Goal: Contribute content: Add original content to the website for others to see

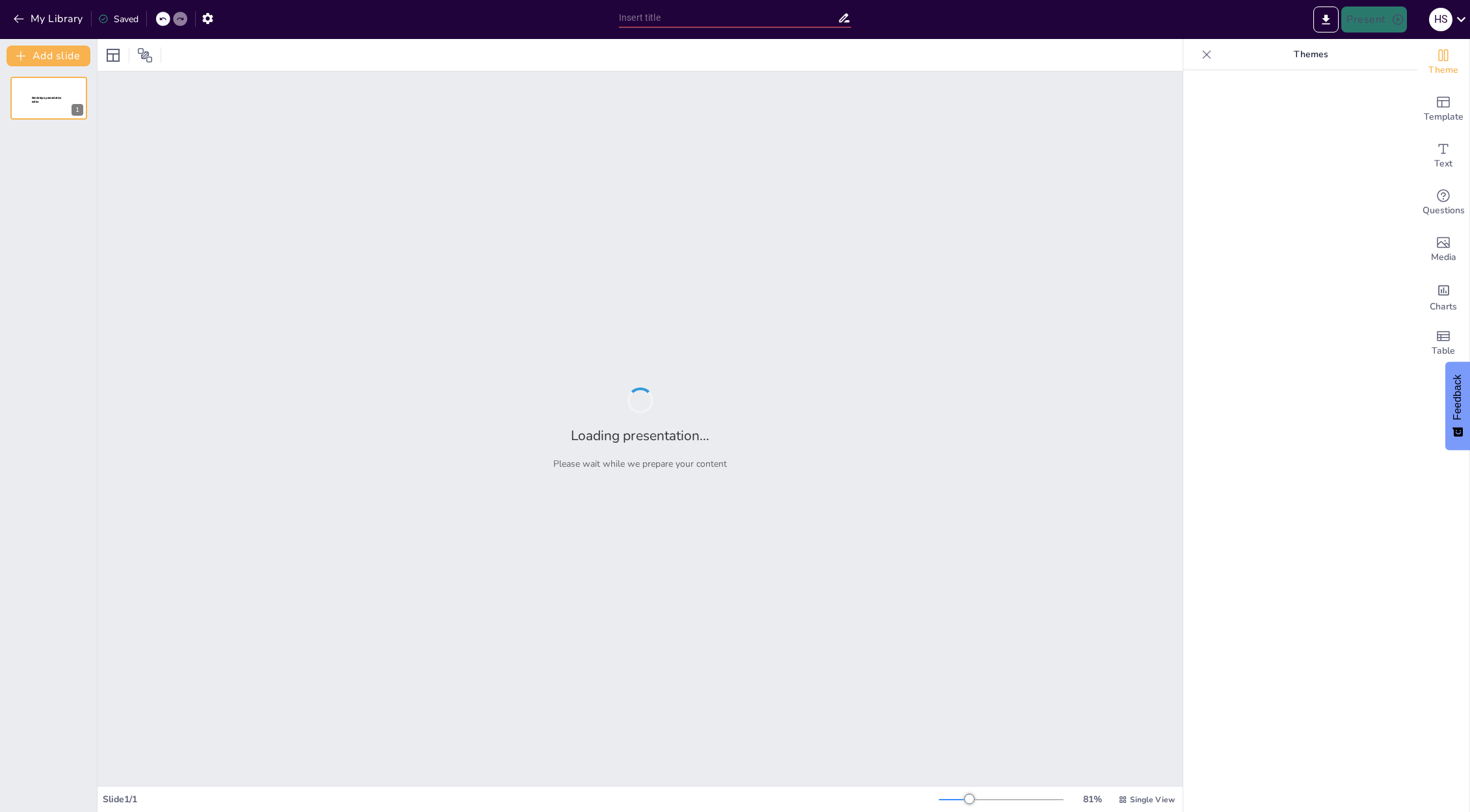
type input "Celebrating Our Admissions Journey: Last Year's Wins and What's Next!"
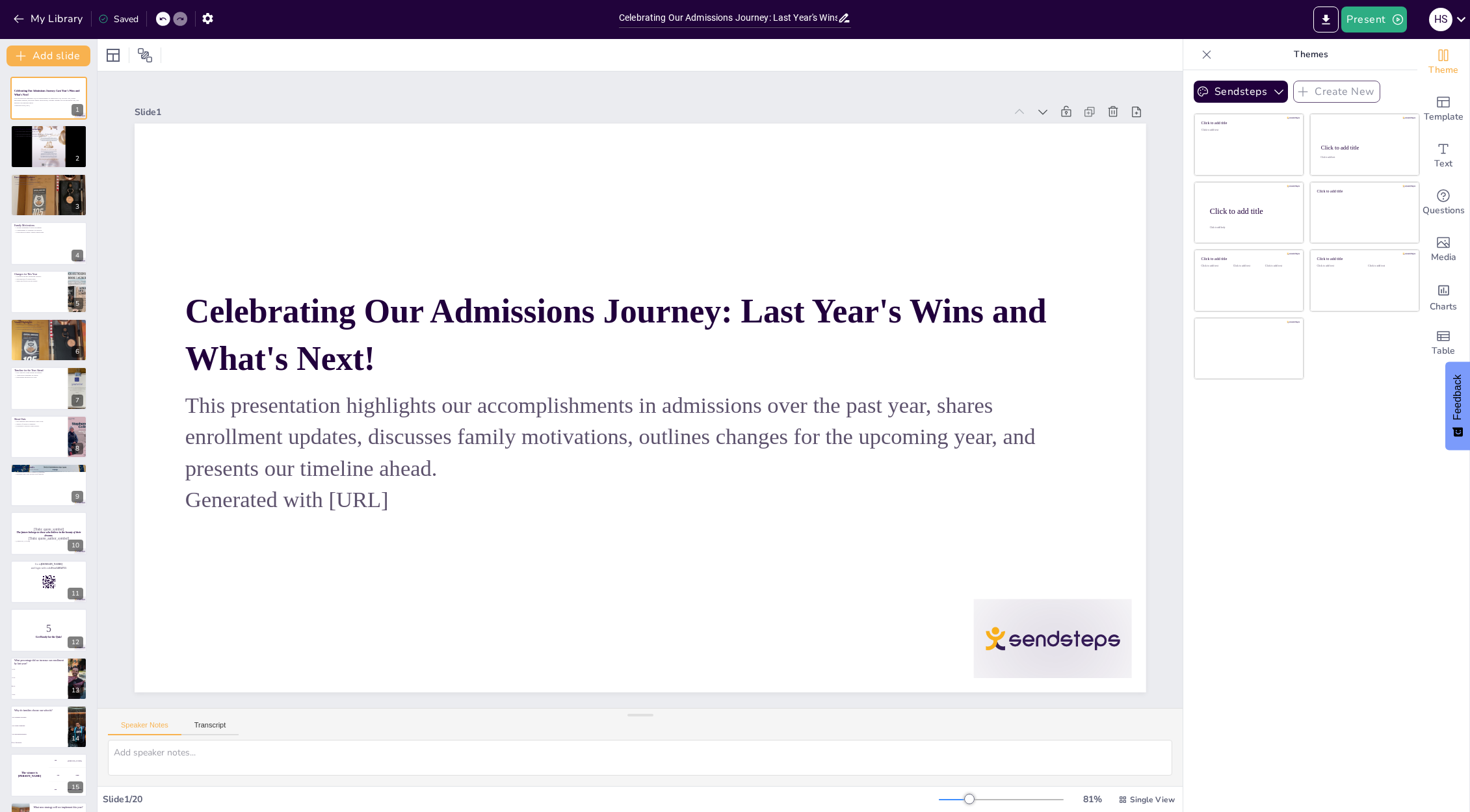
checkbox input "true"
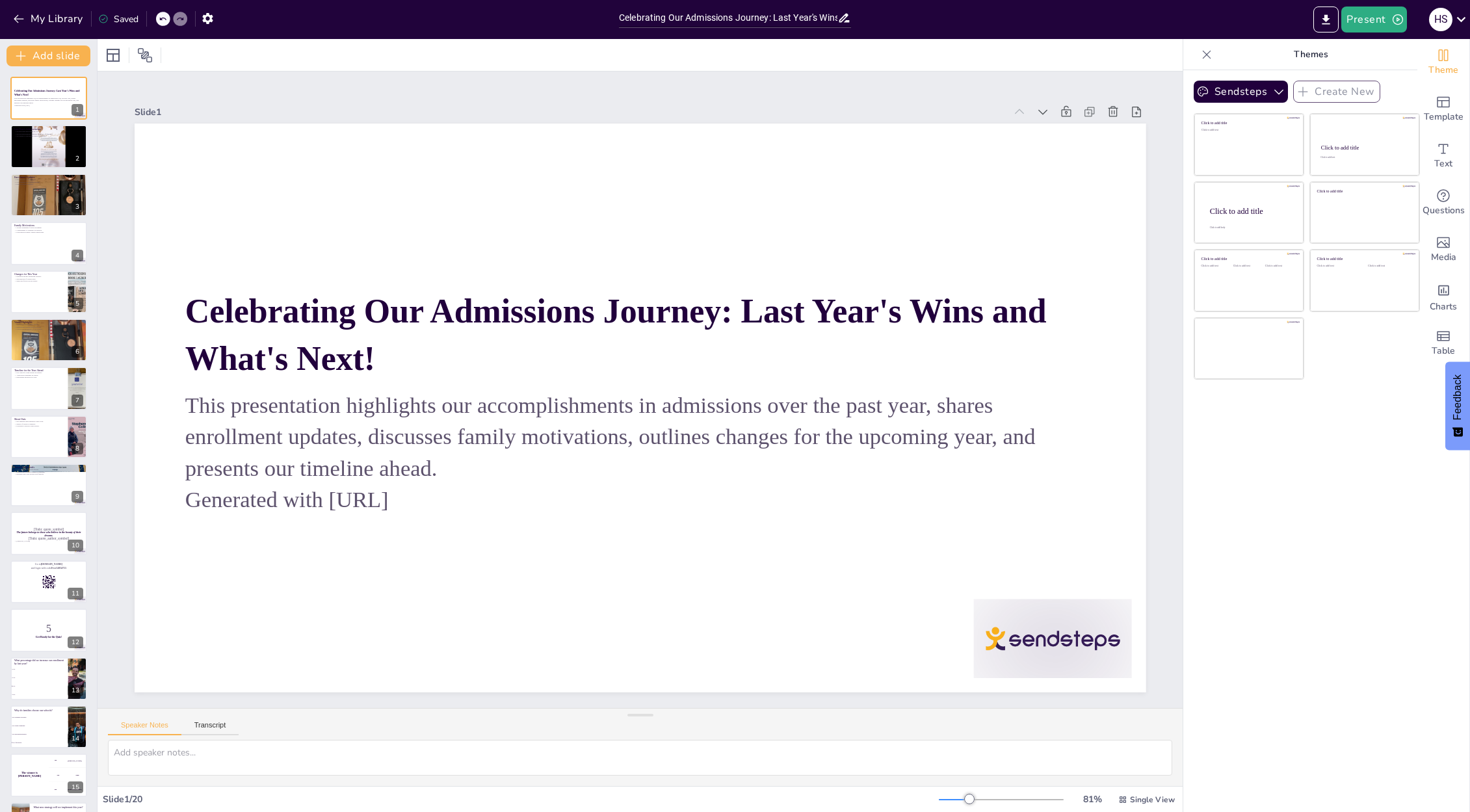
checkbox input "true"
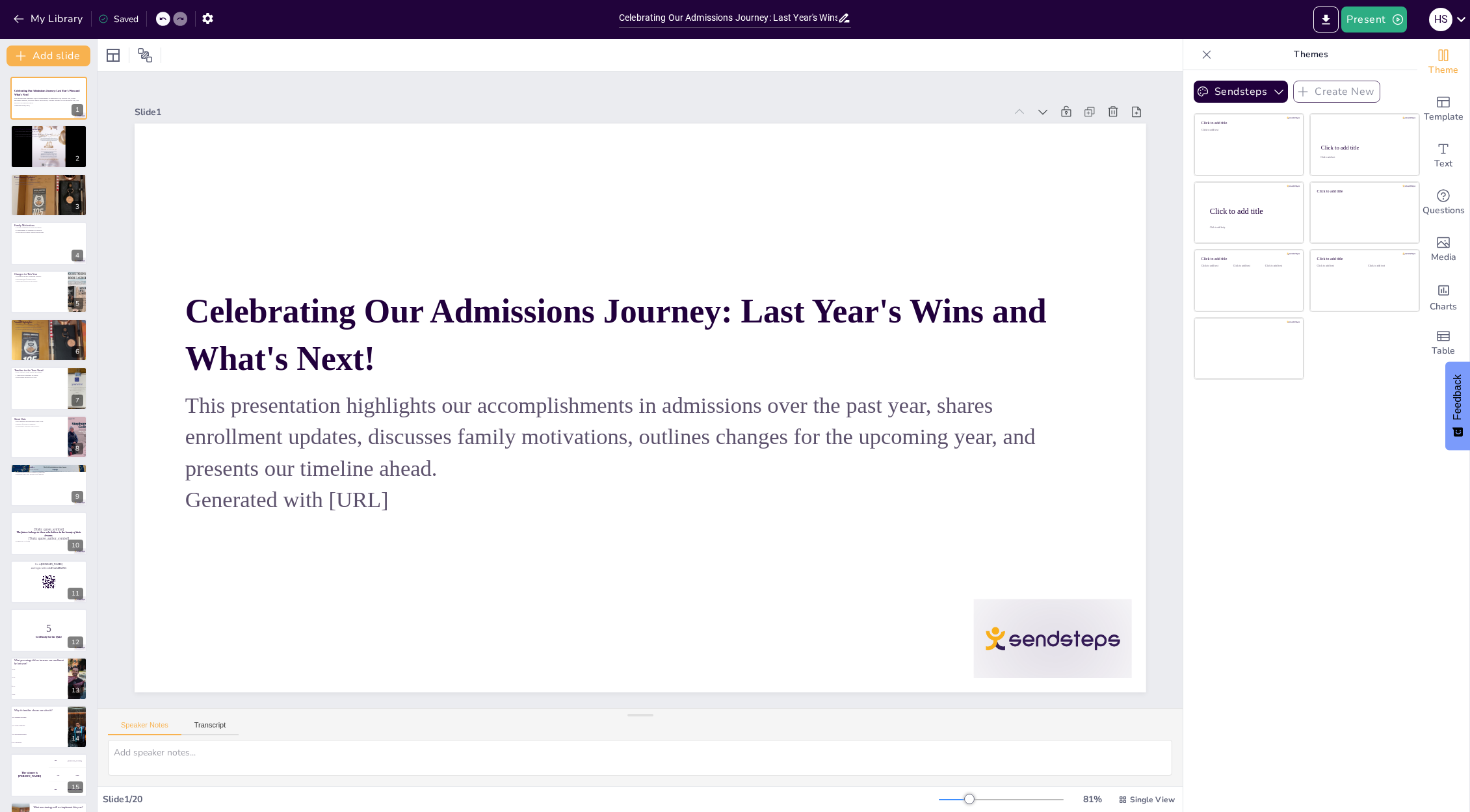
checkbox input "true"
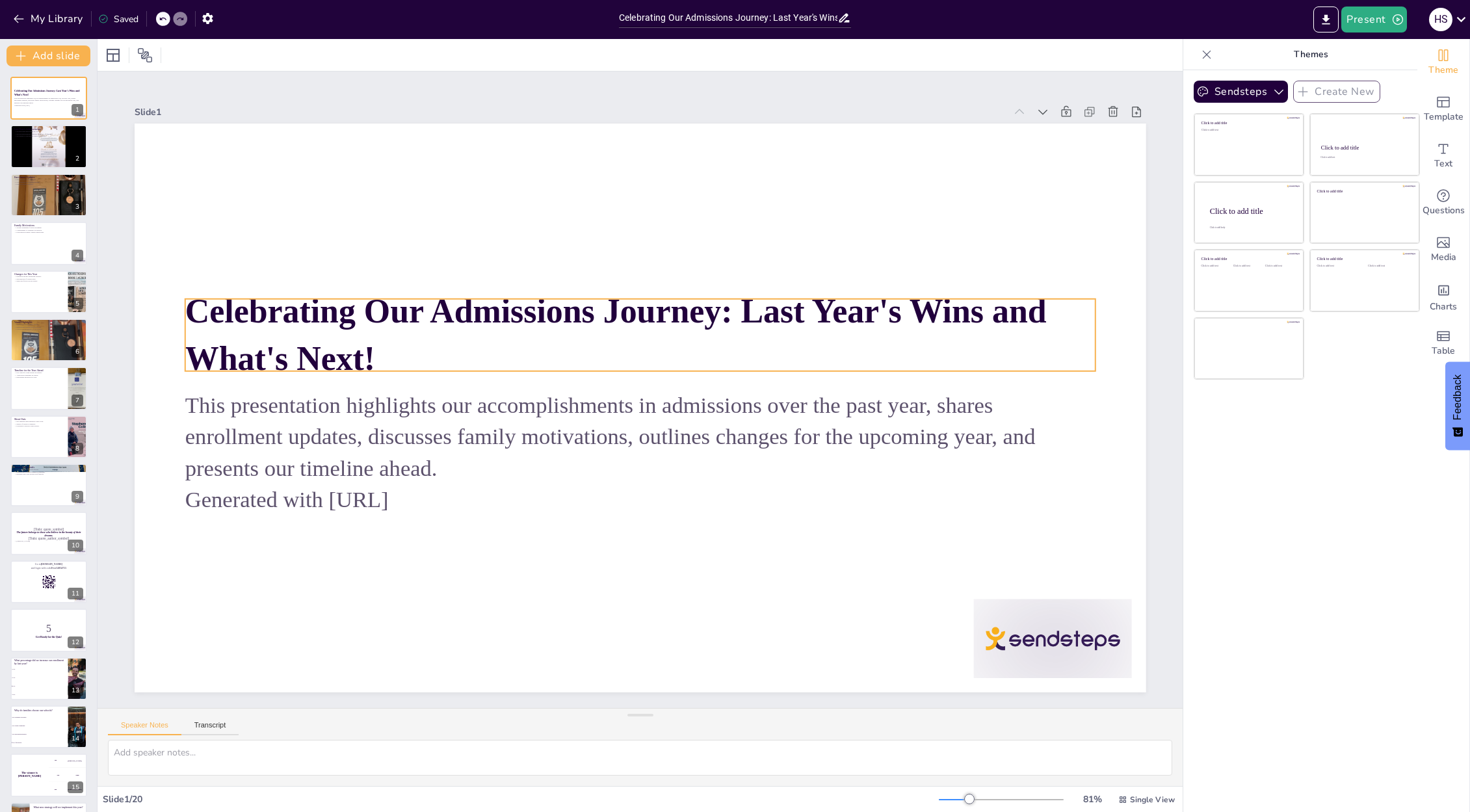
checkbox input "true"
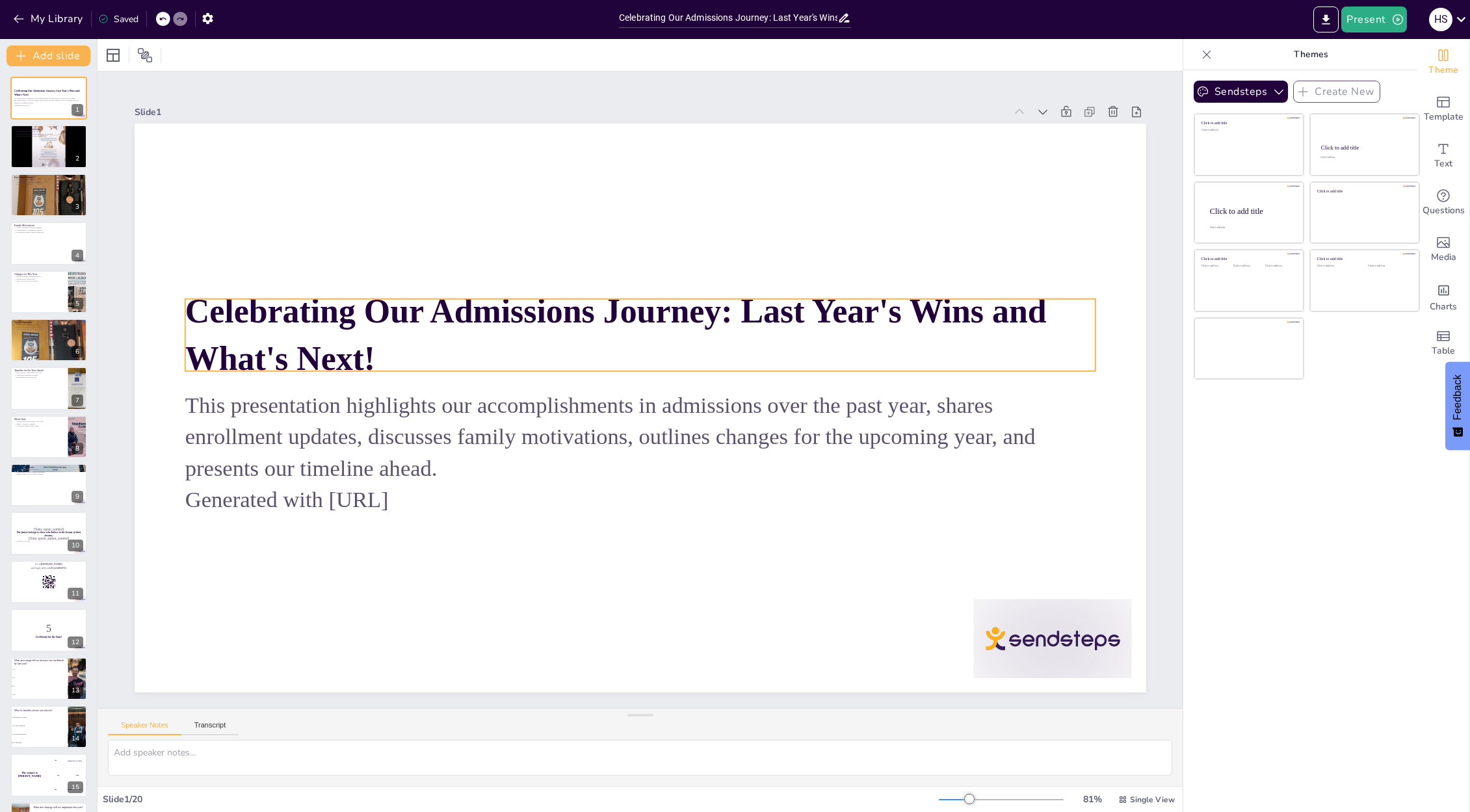
checkbox input "true"
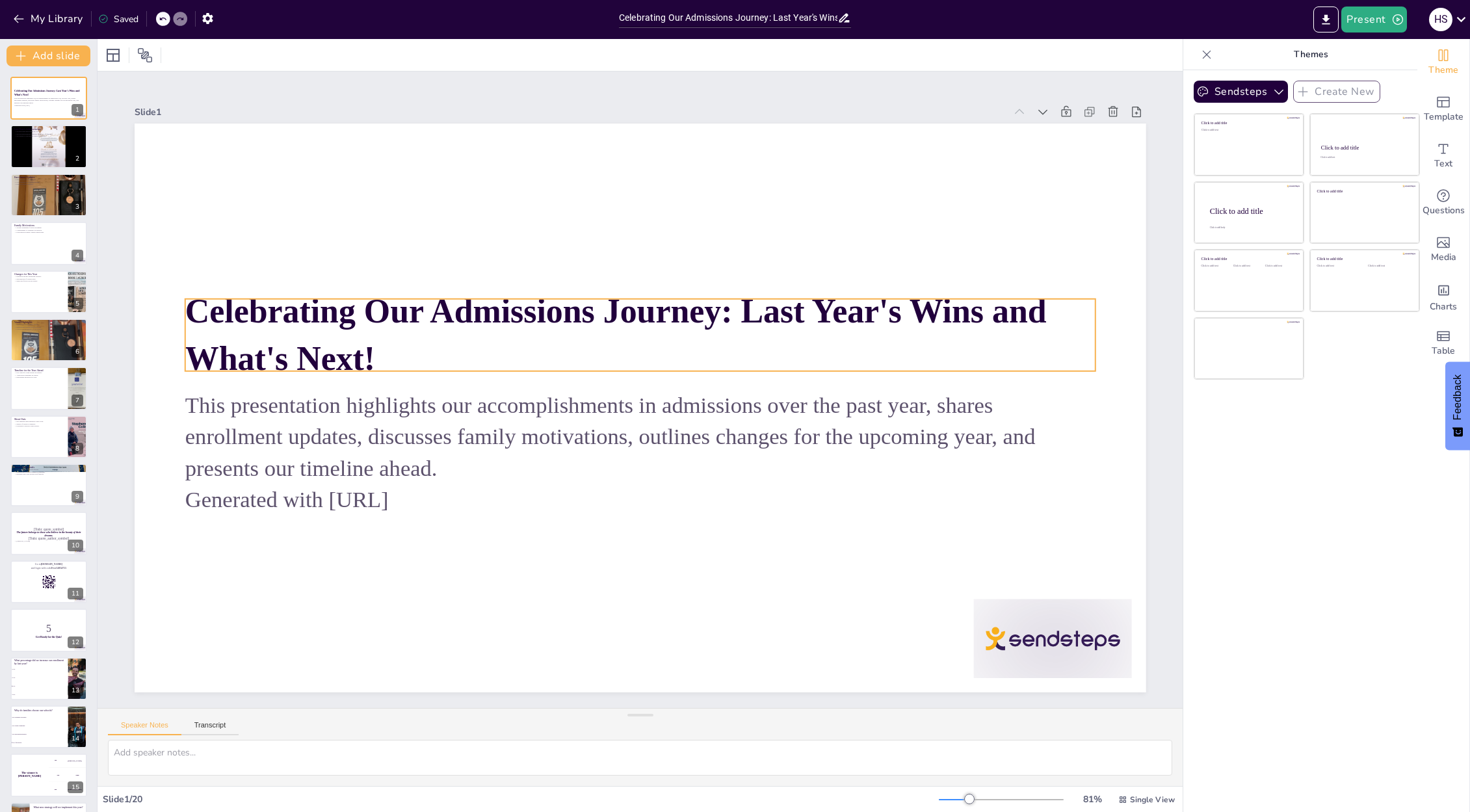
checkbox input "true"
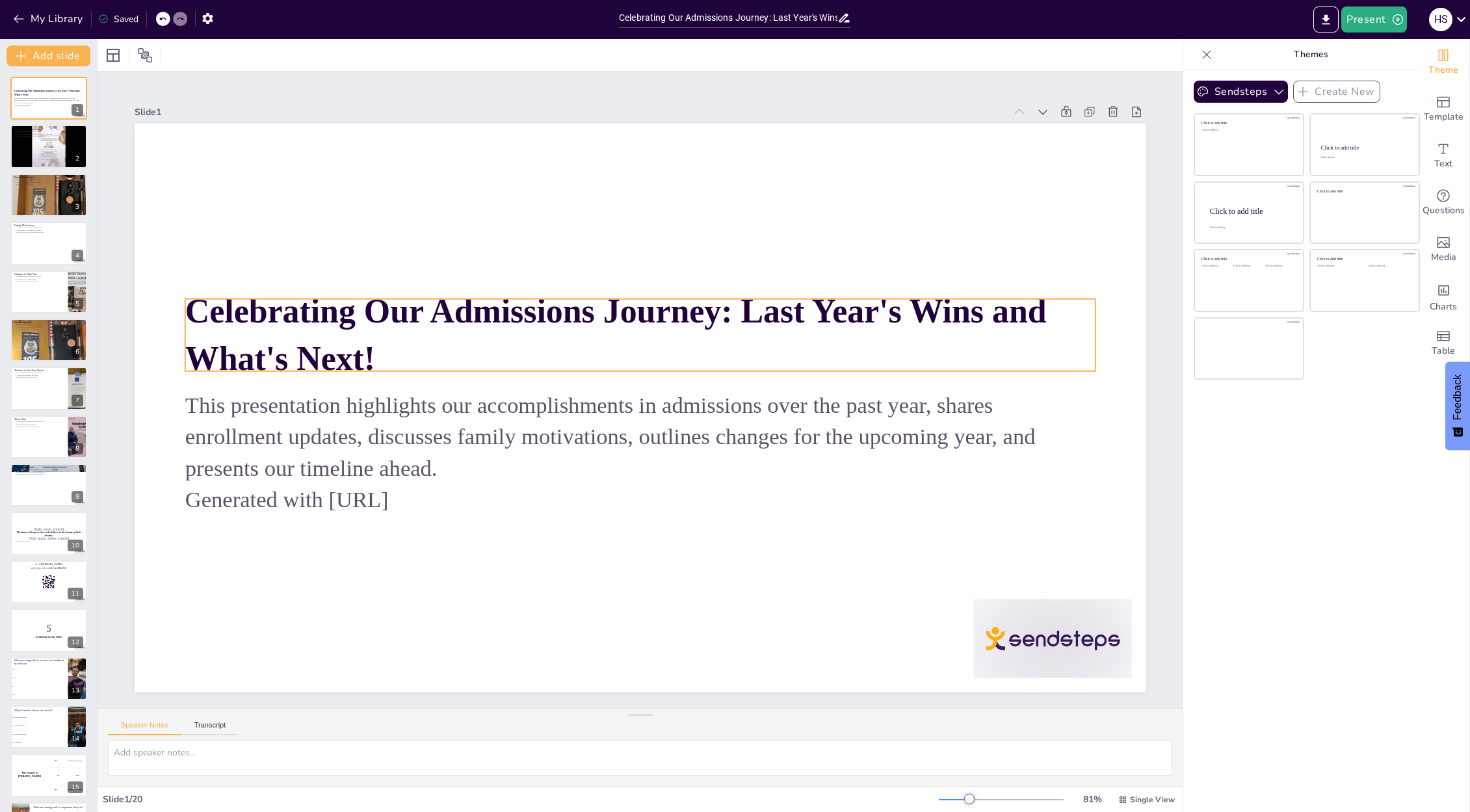
checkbox input "true"
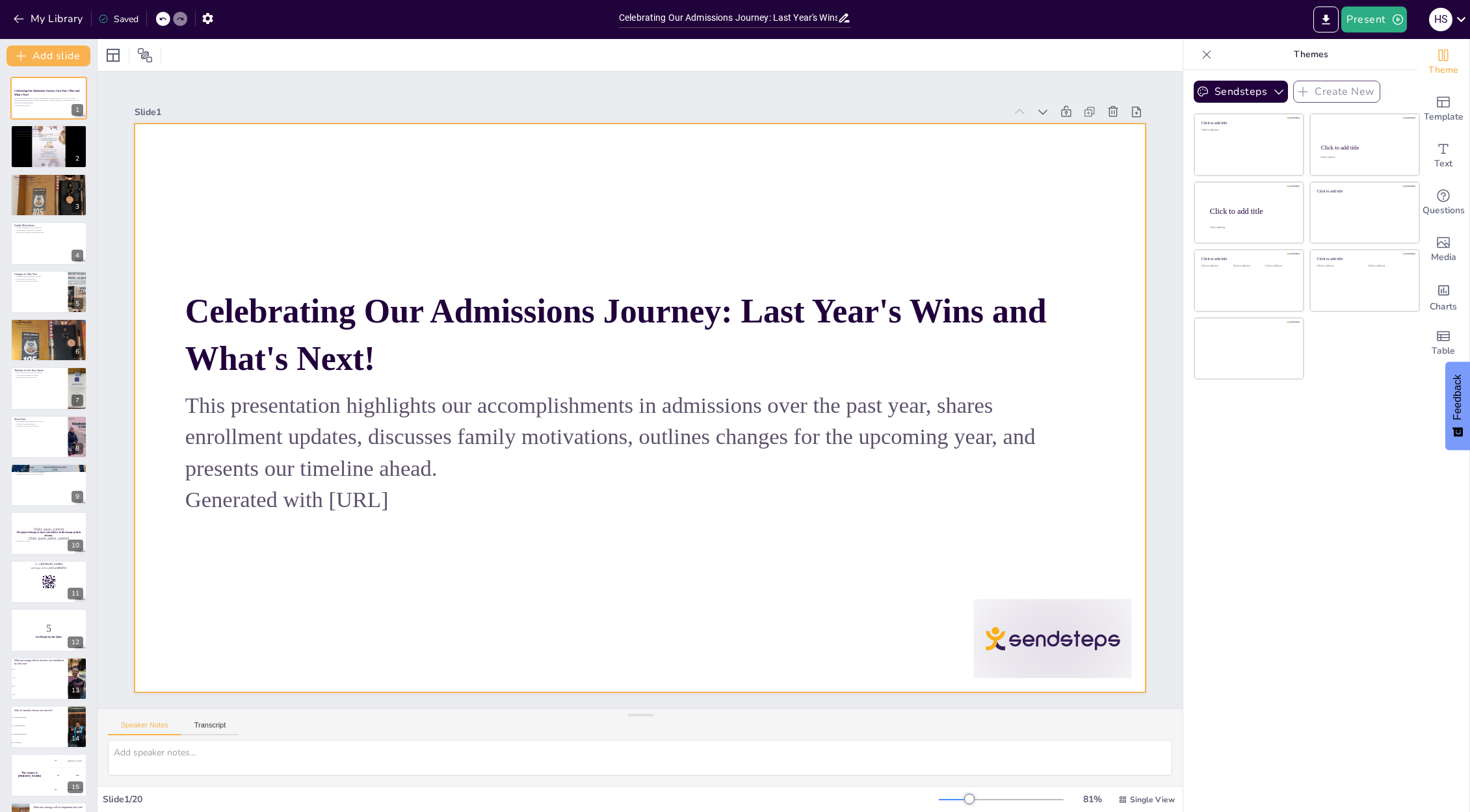
checkbox input "true"
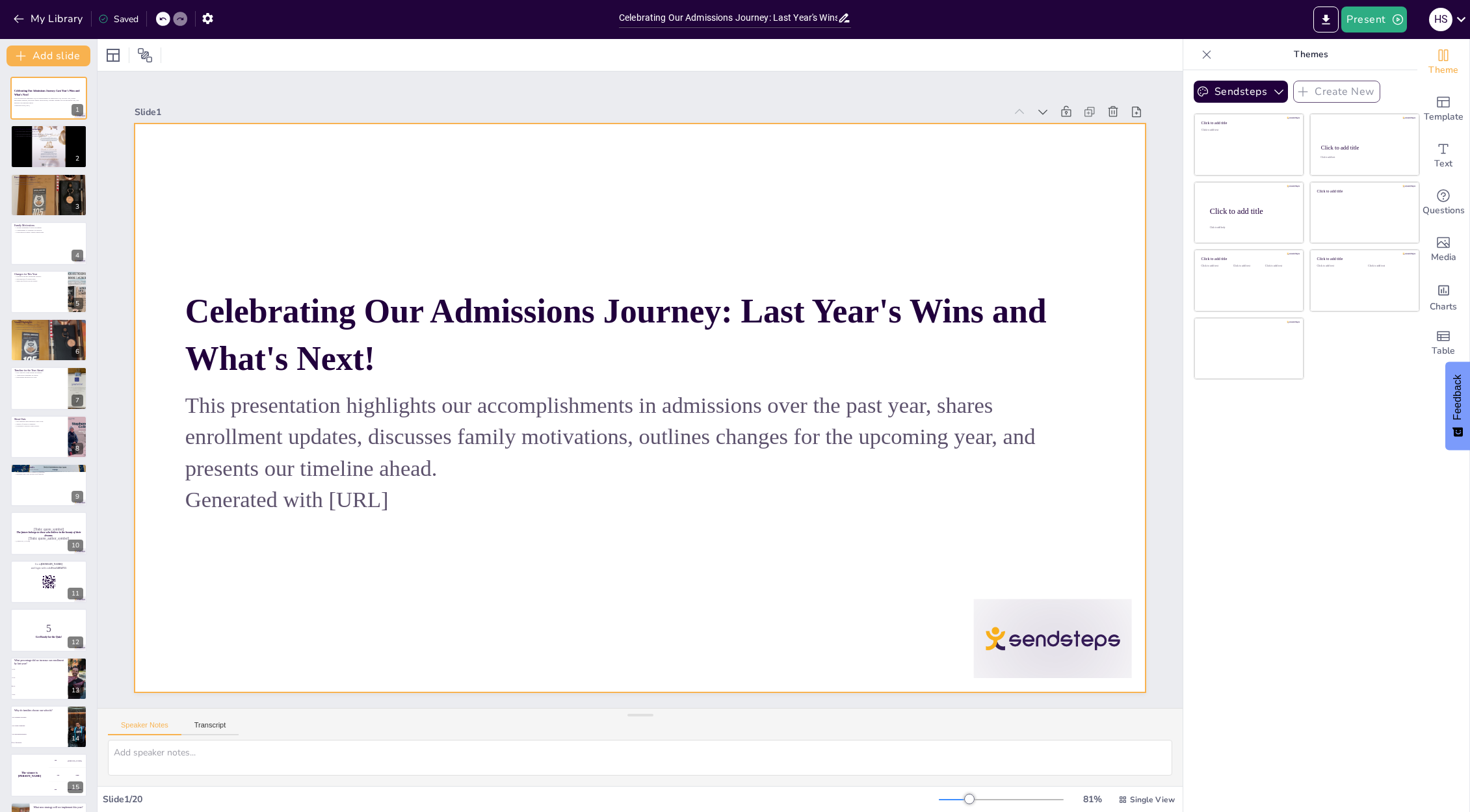
checkbox input "true"
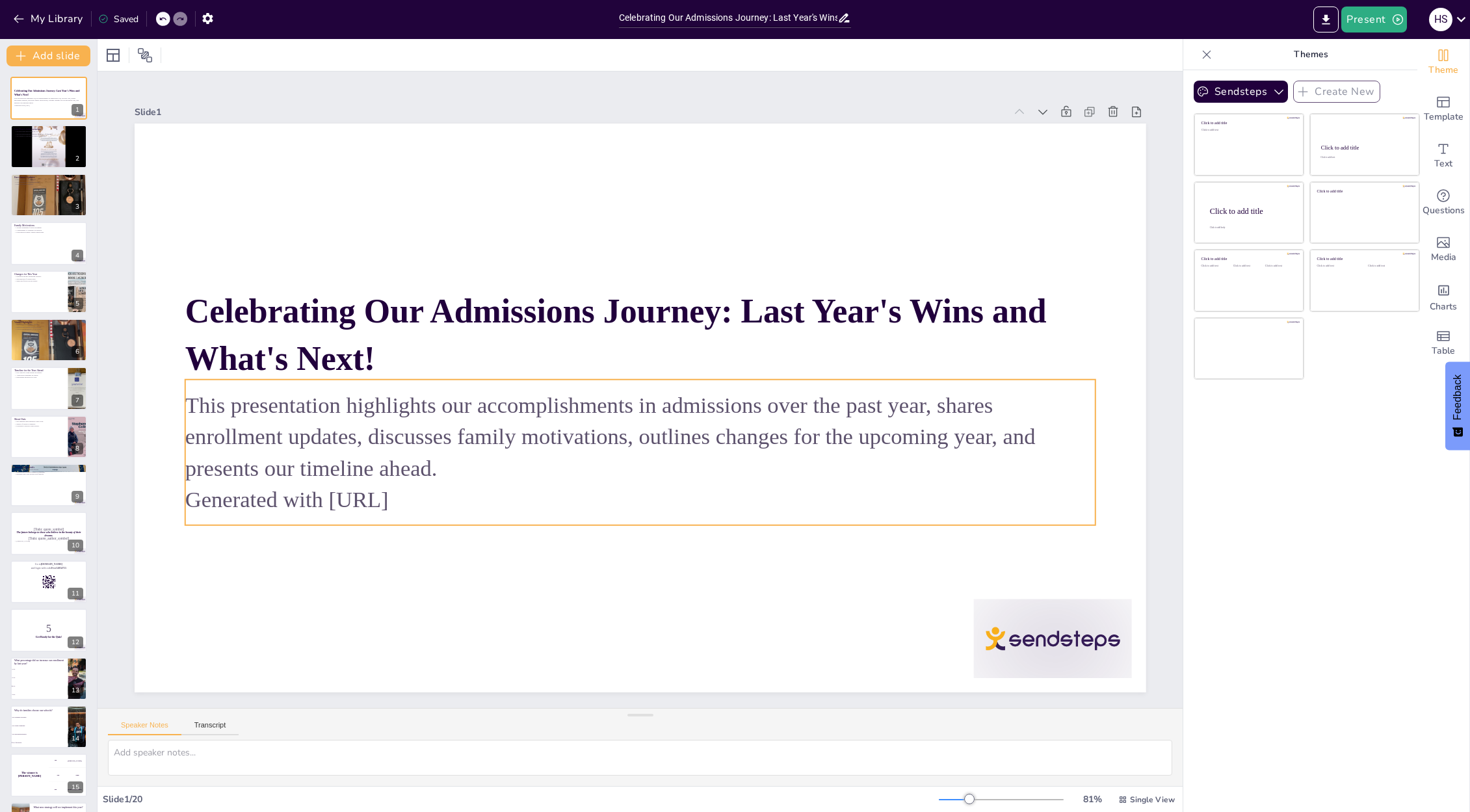
checkbox input "true"
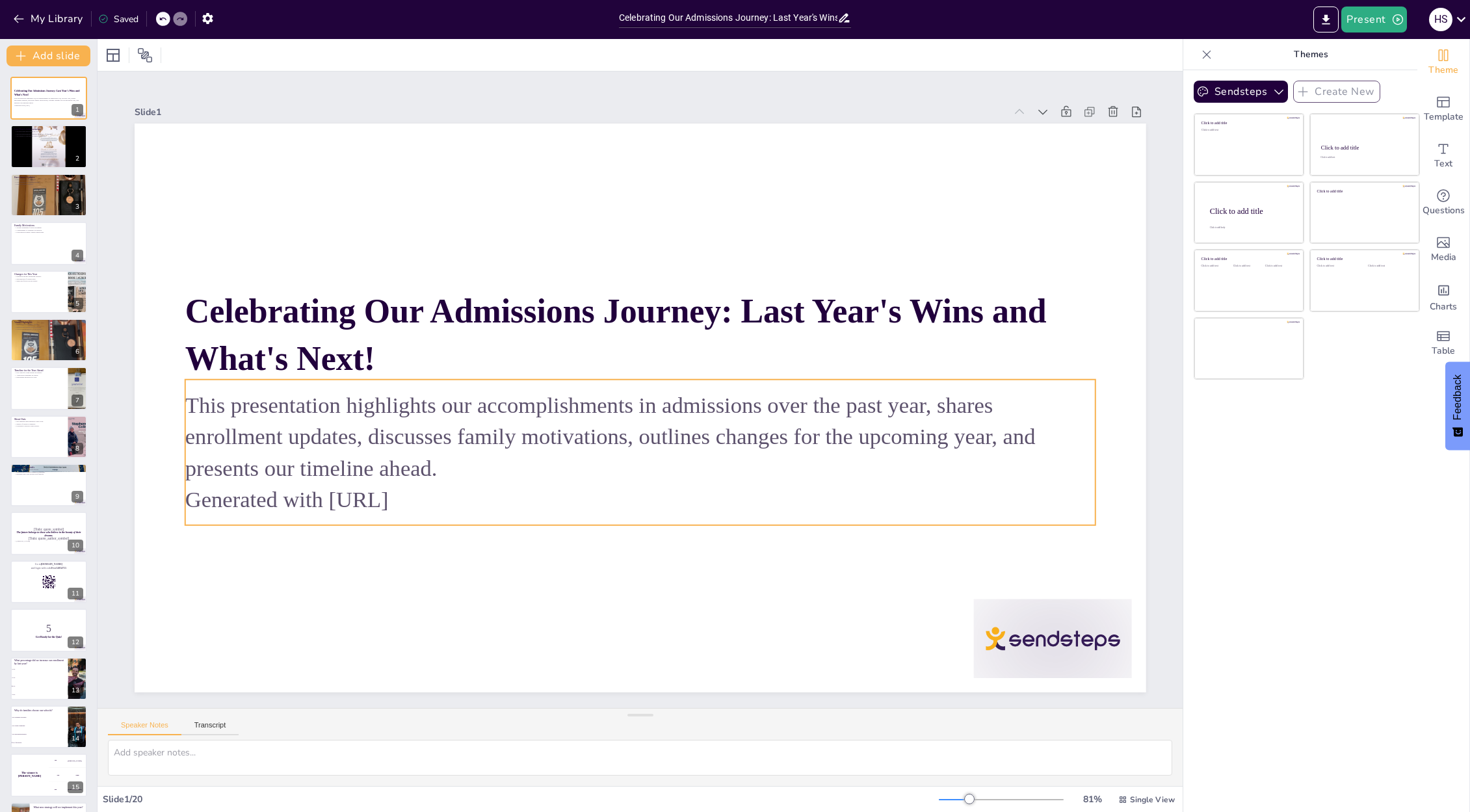
checkbox input "true"
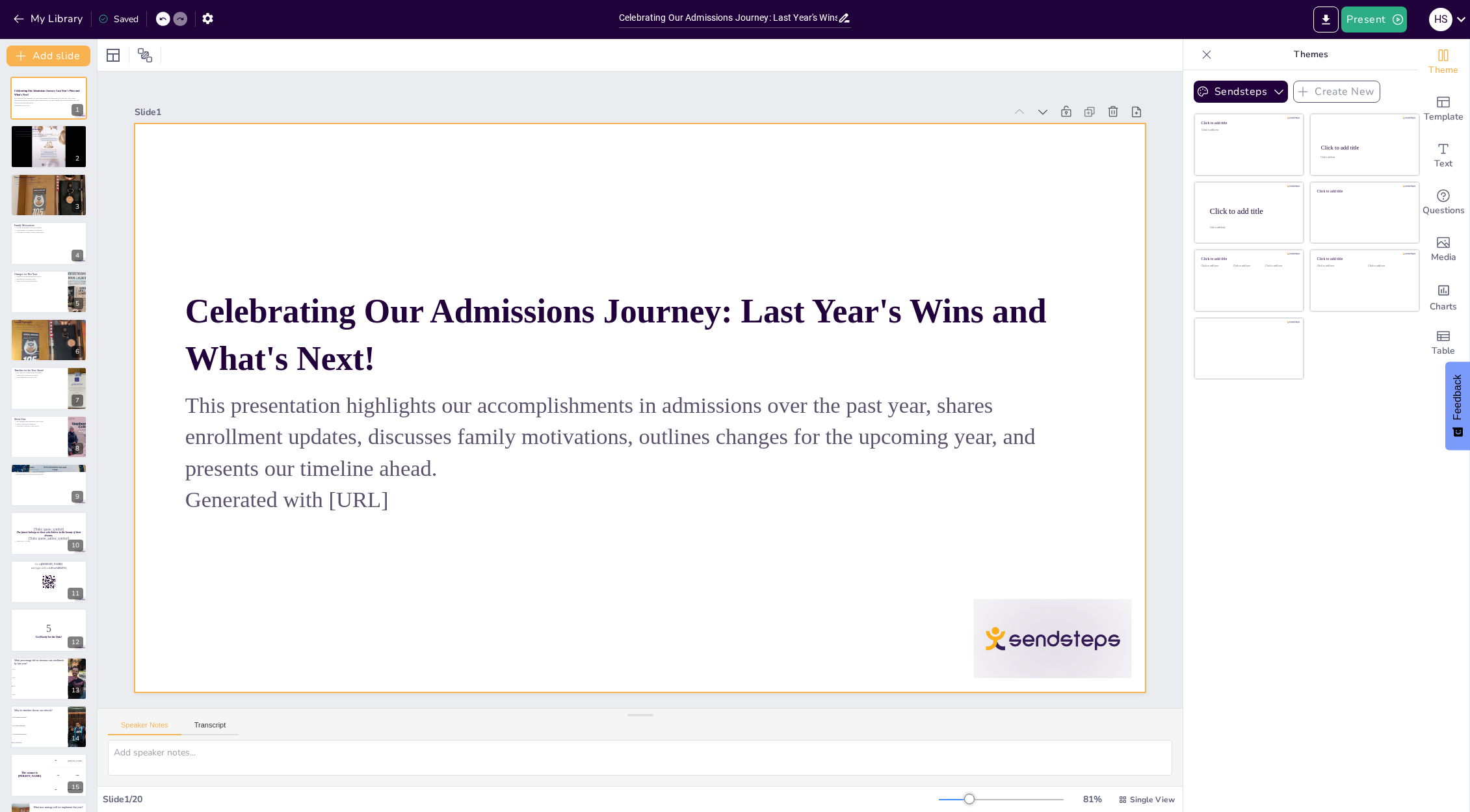
checkbox input "true"
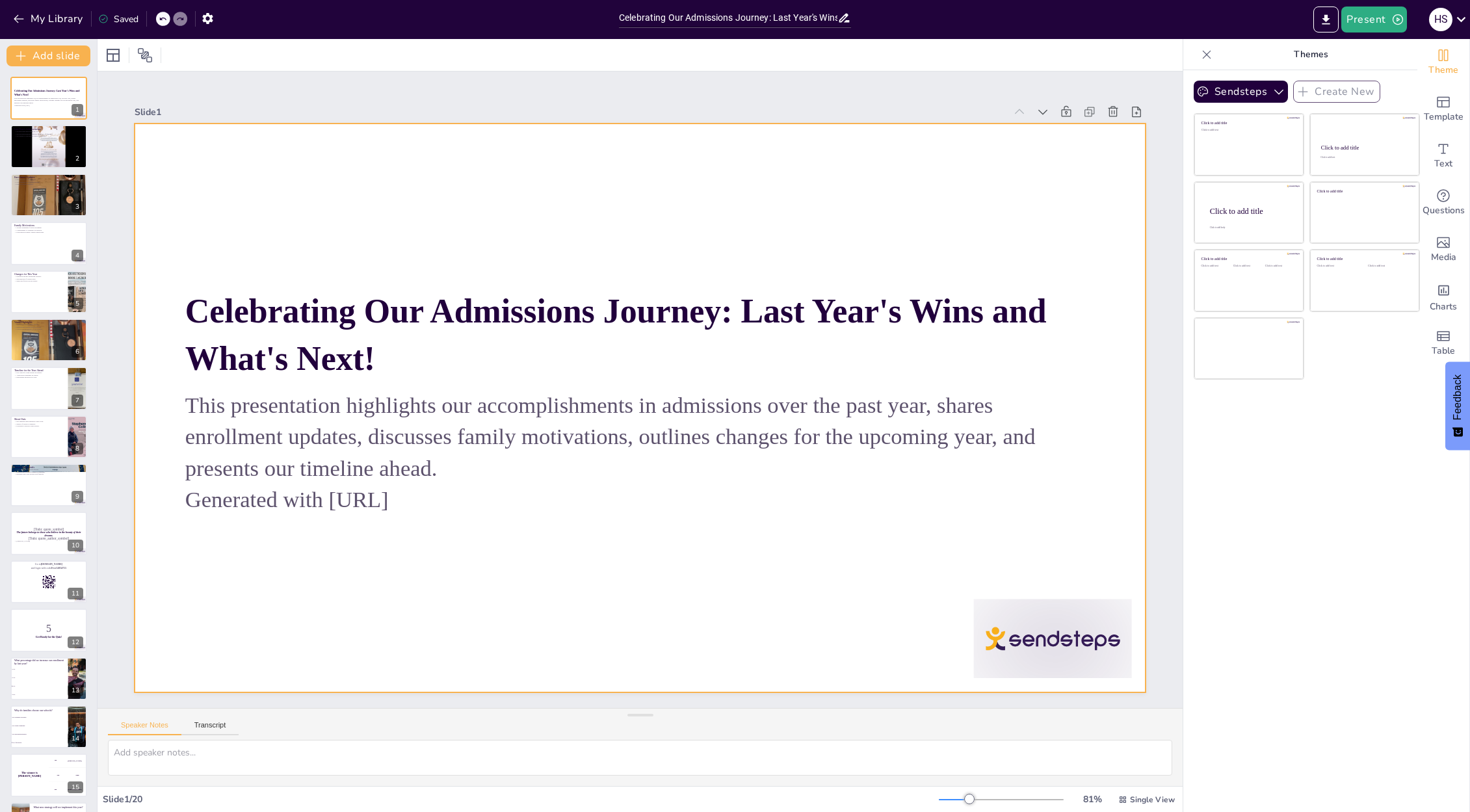
checkbox input "true"
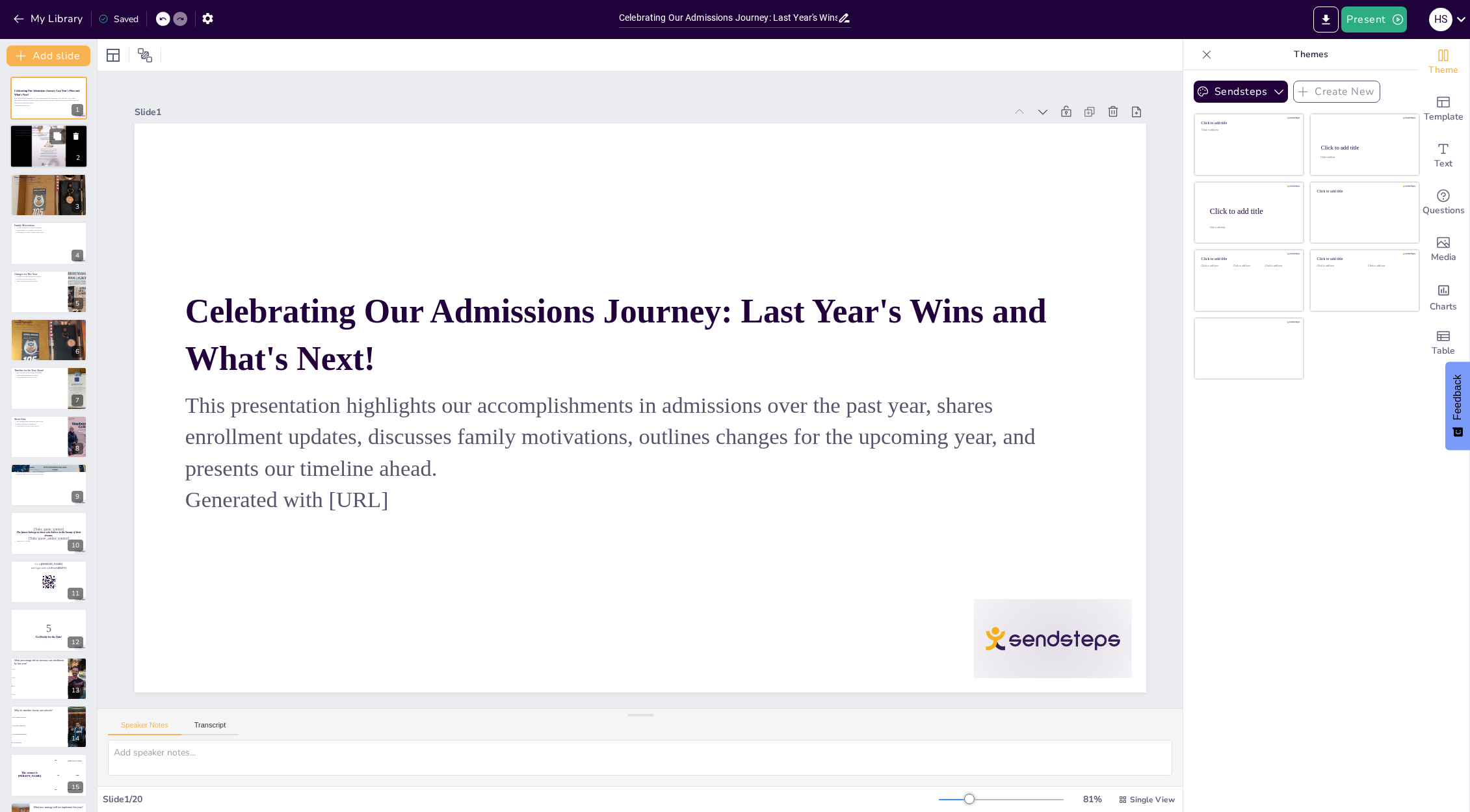
checkbox input "true"
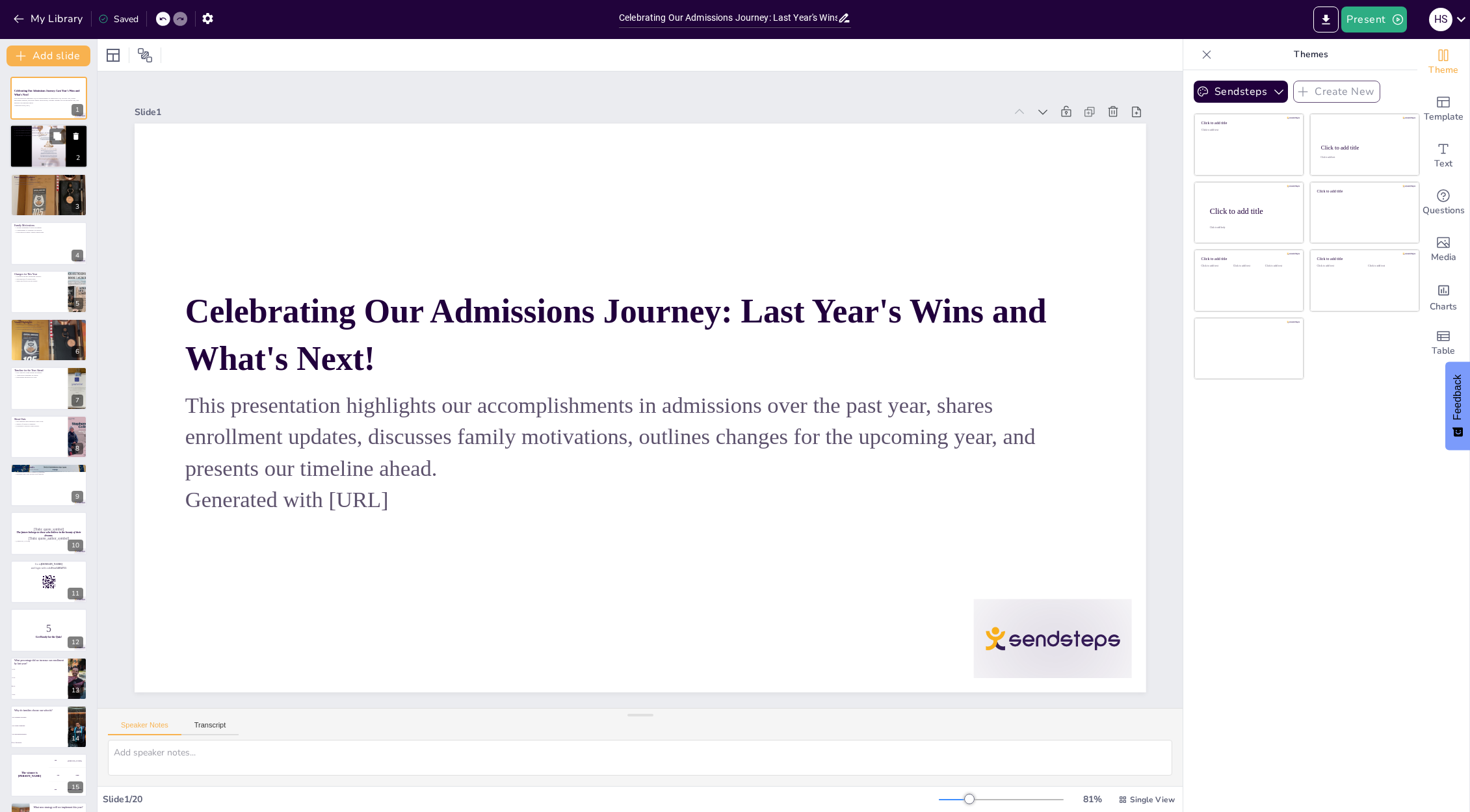
checkbox input "true"
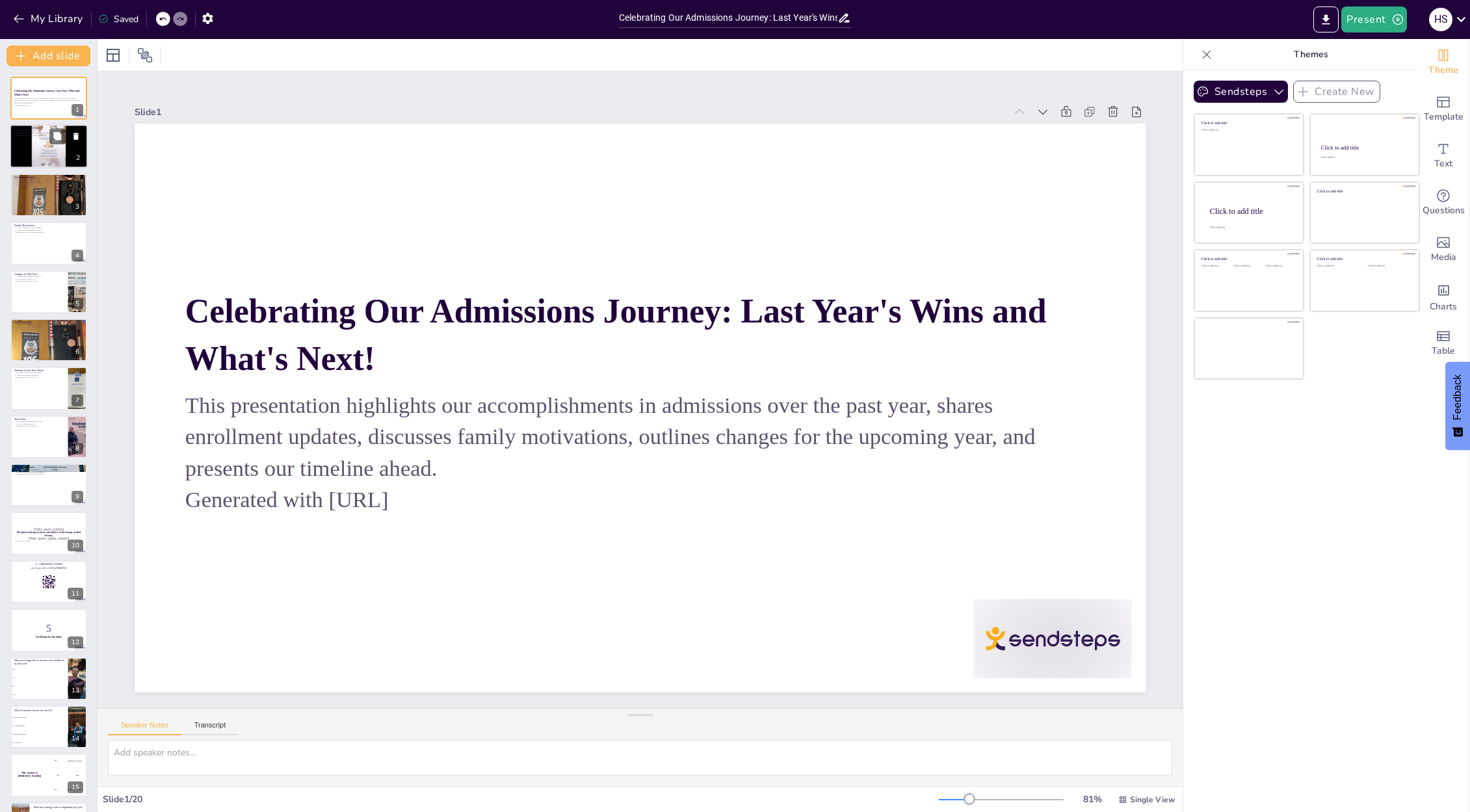
checkbox input "true"
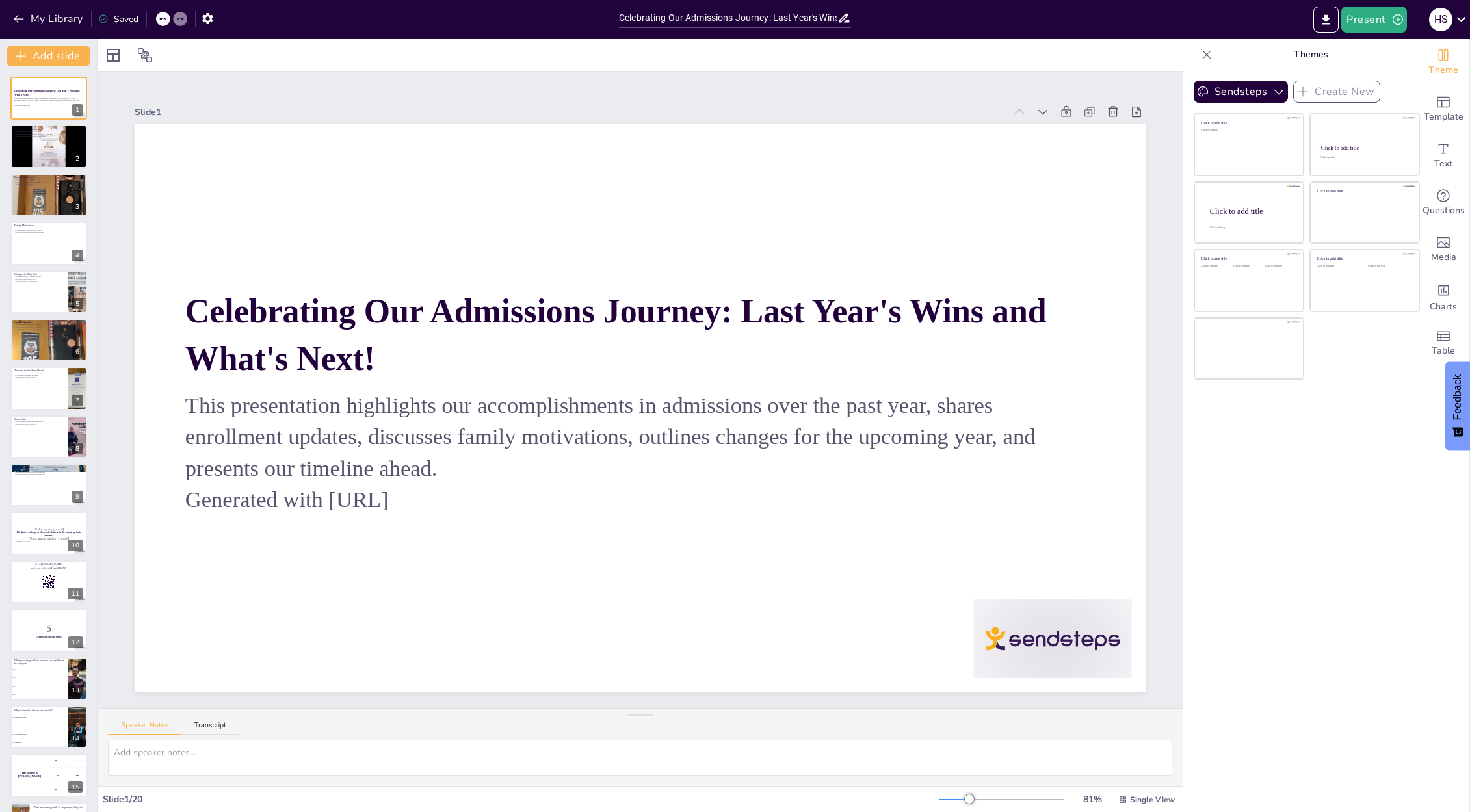
checkbox input "true"
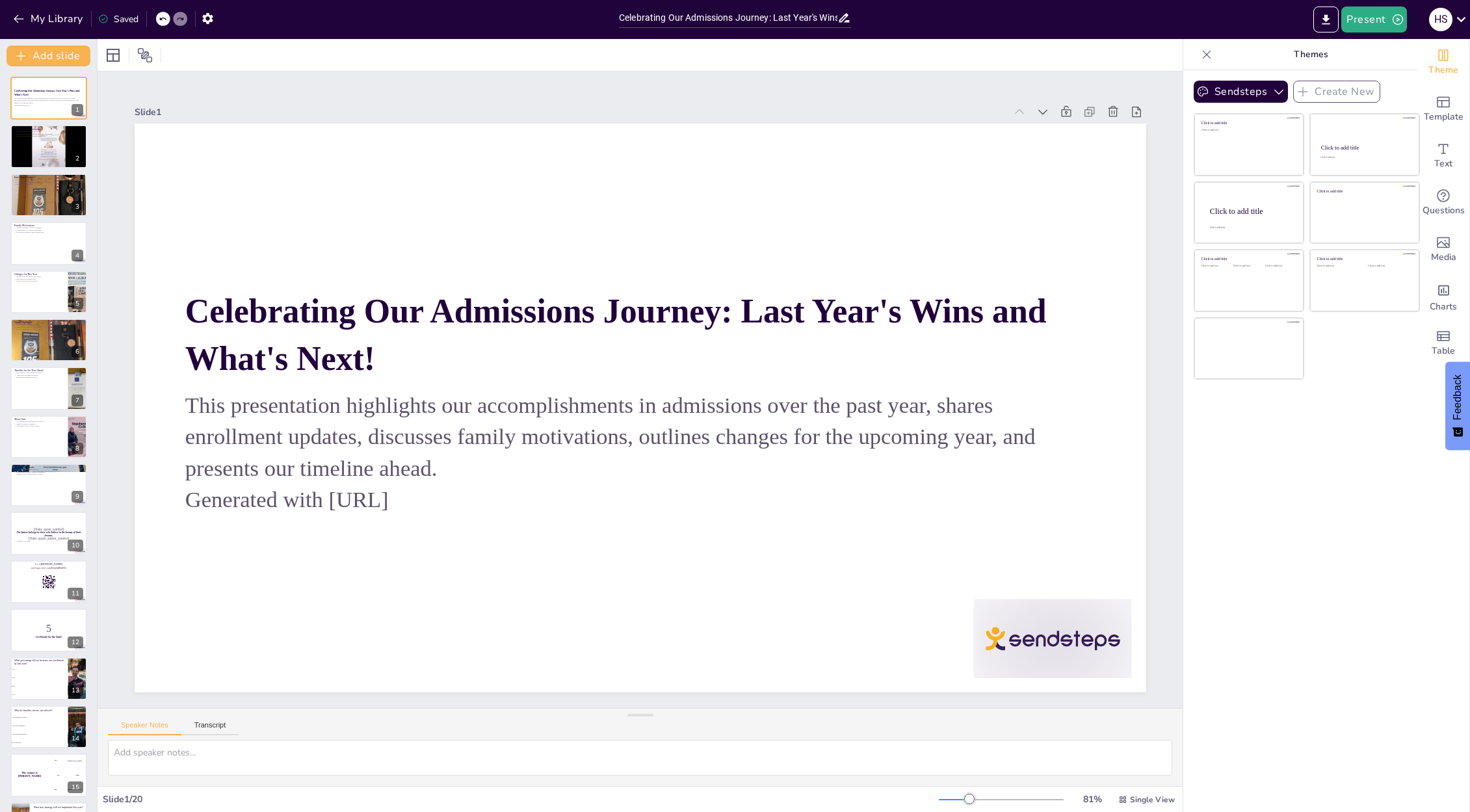
checkbox input "true"
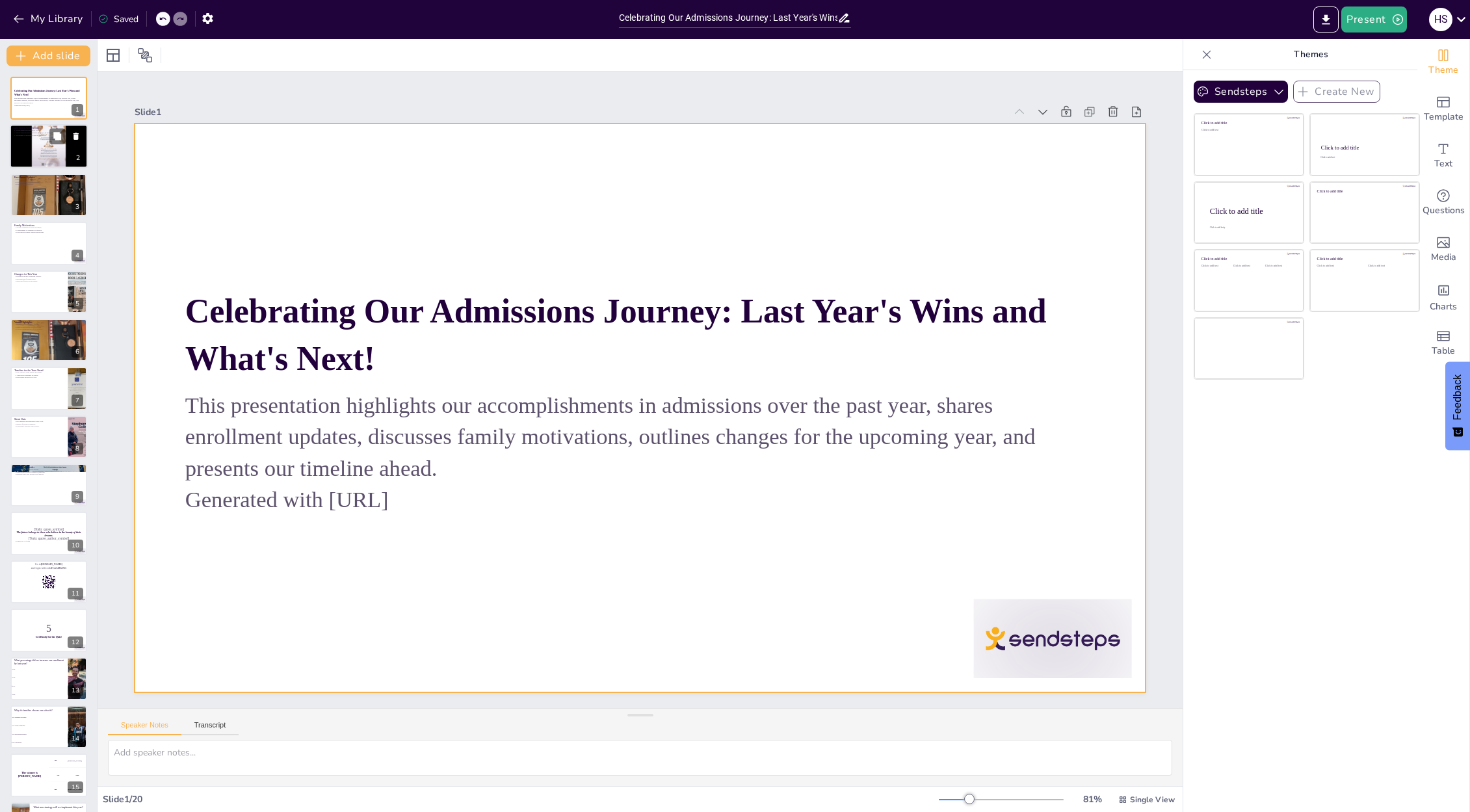
checkbox input "true"
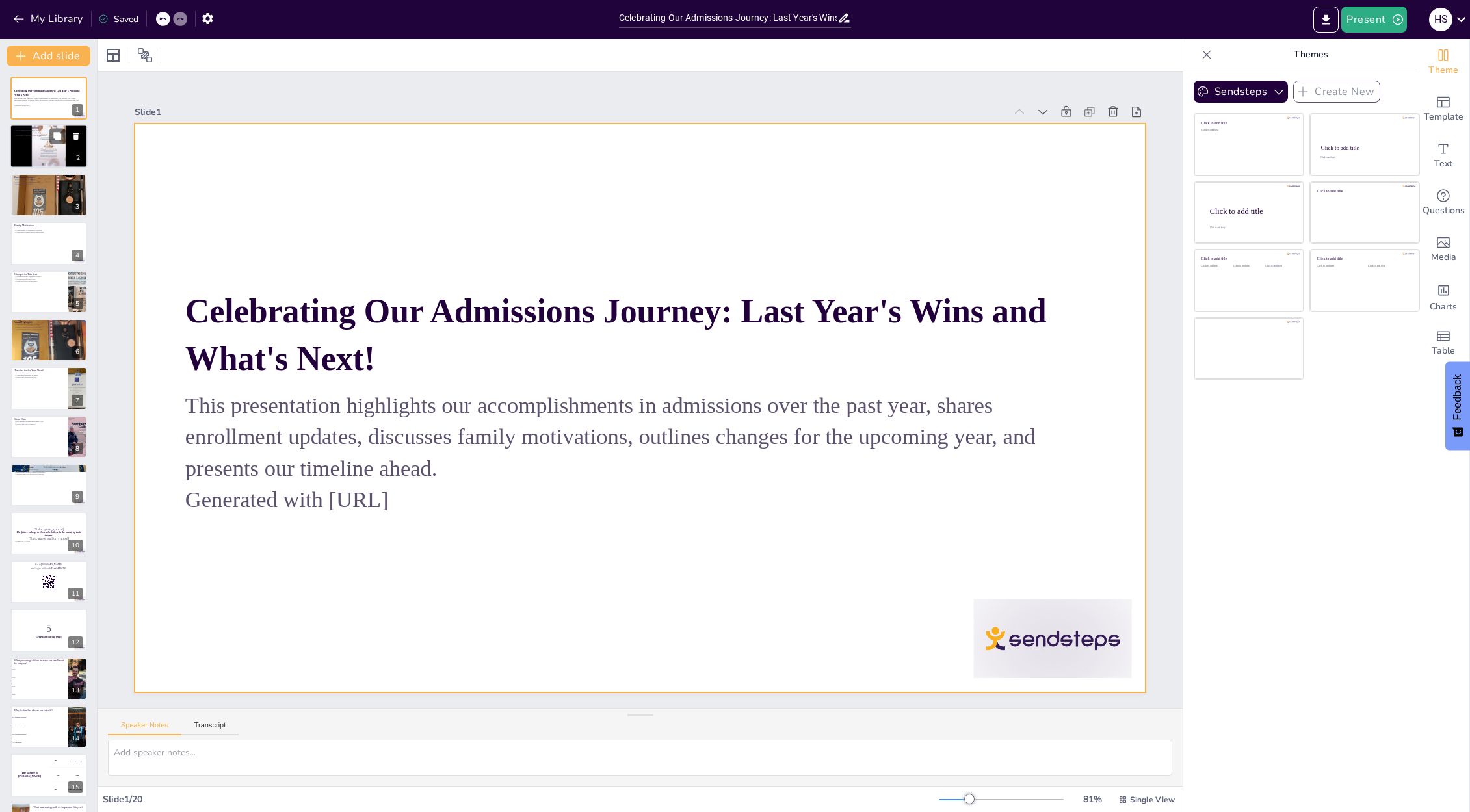
checkbox input "true"
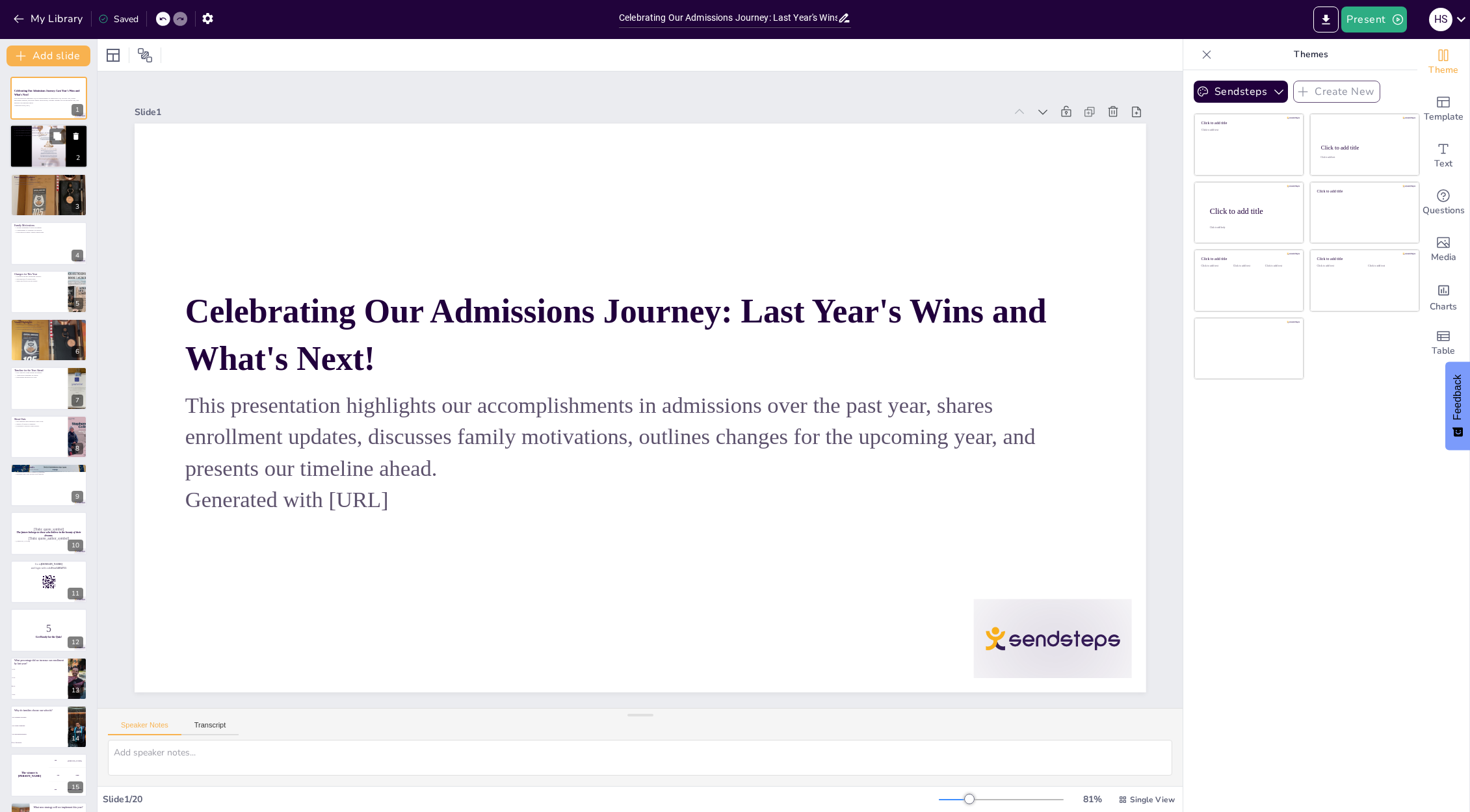
checkbox input "true"
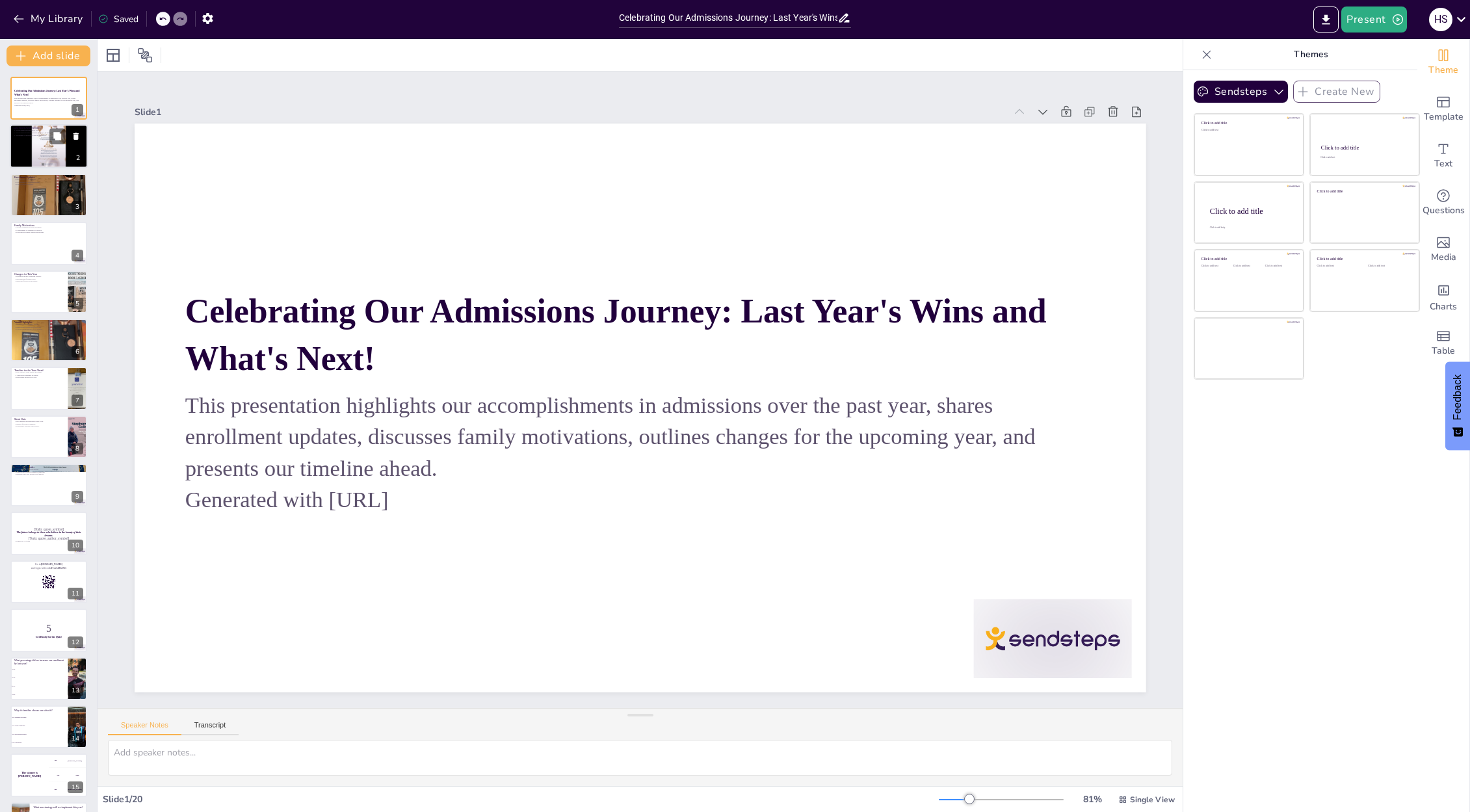
checkbox input "true"
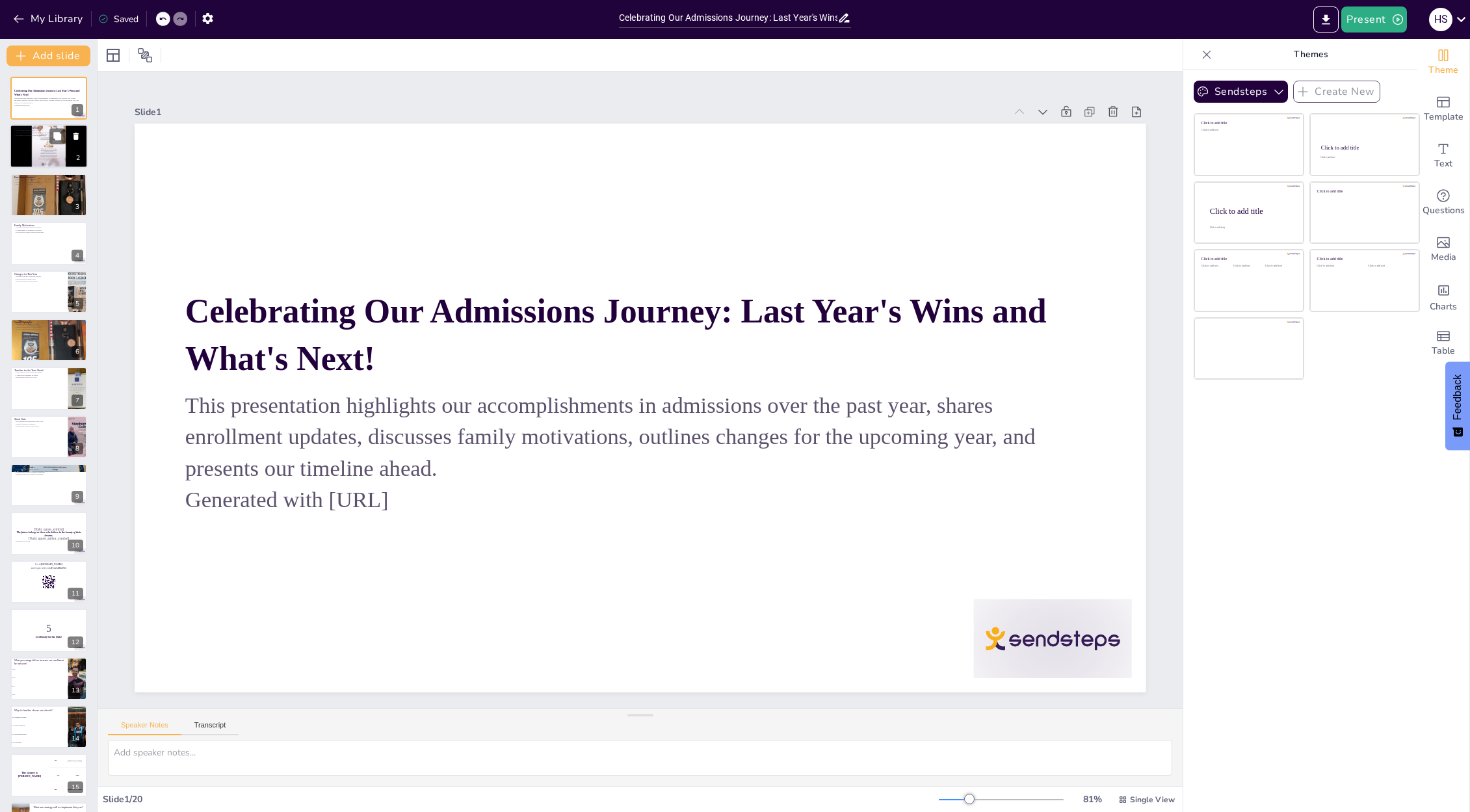
checkbox input "true"
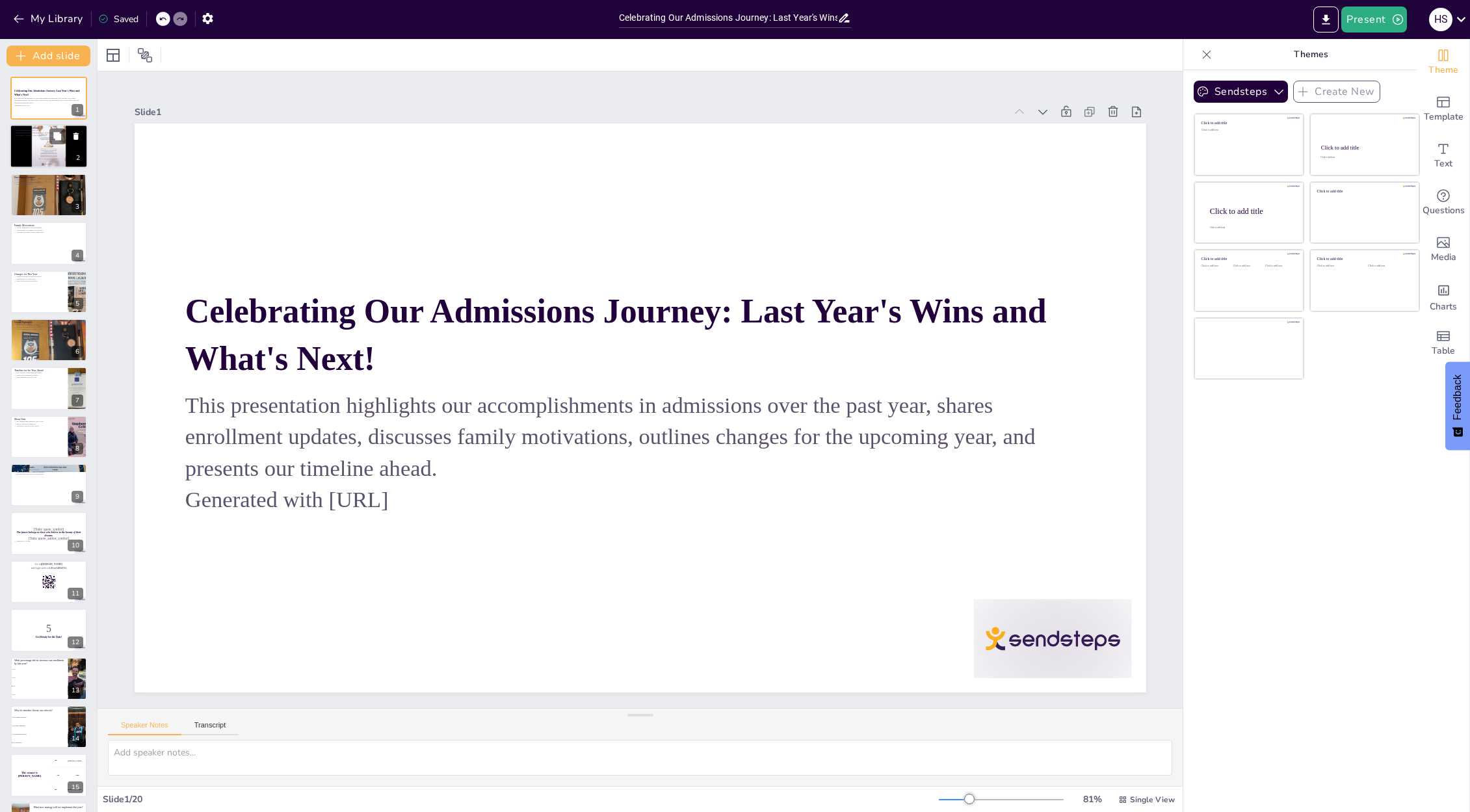
checkbox input "true"
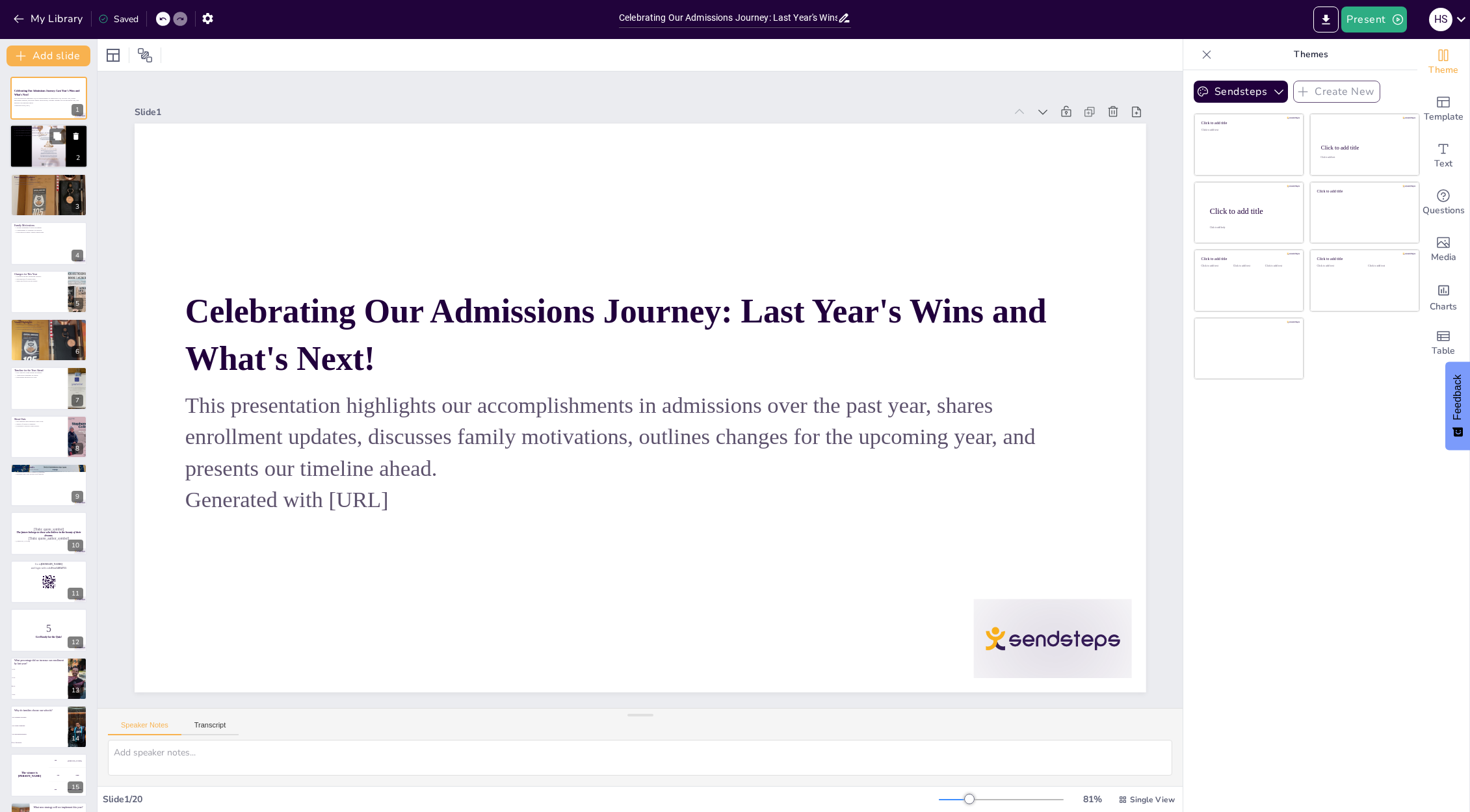
checkbox input "true"
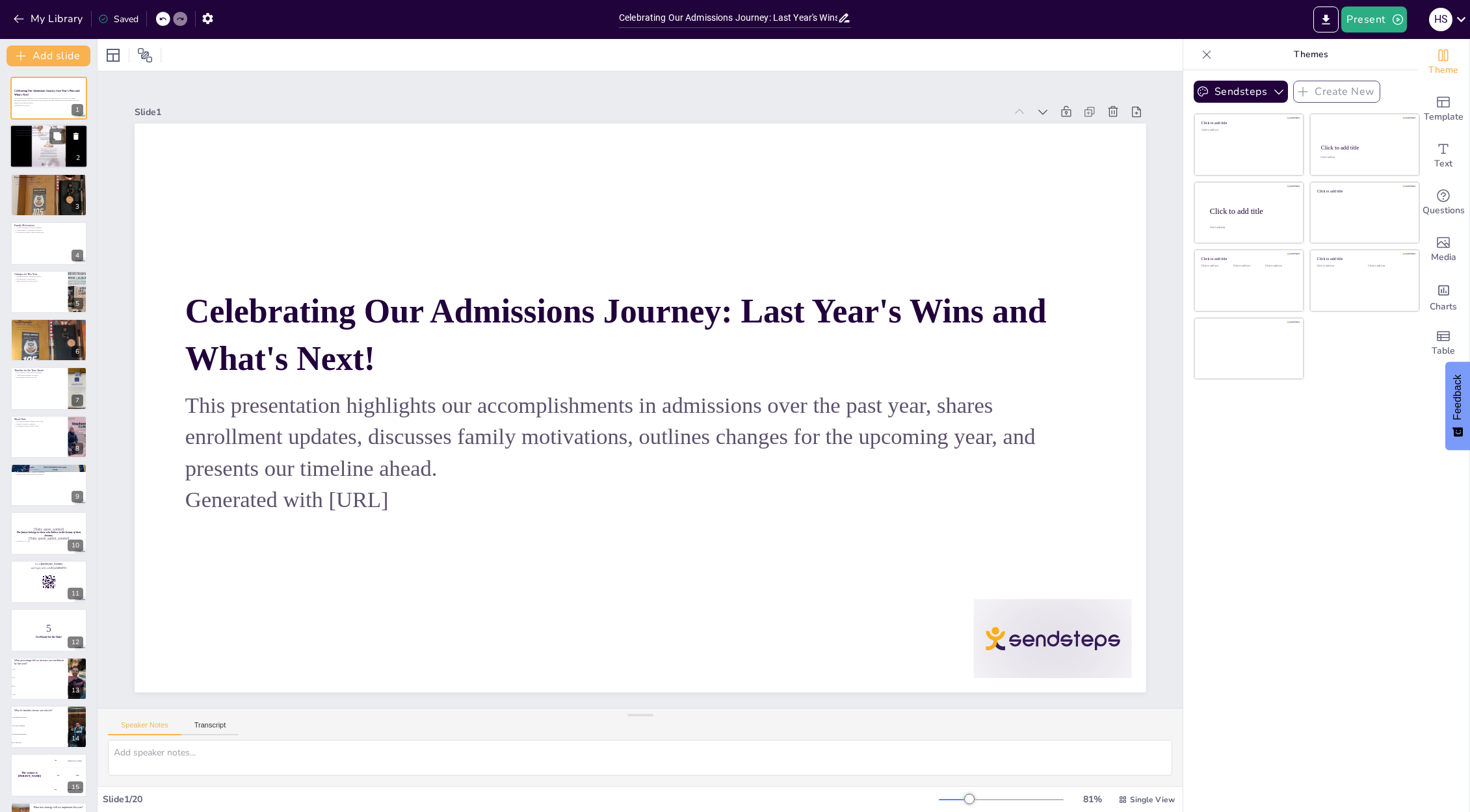
checkbox input "true"
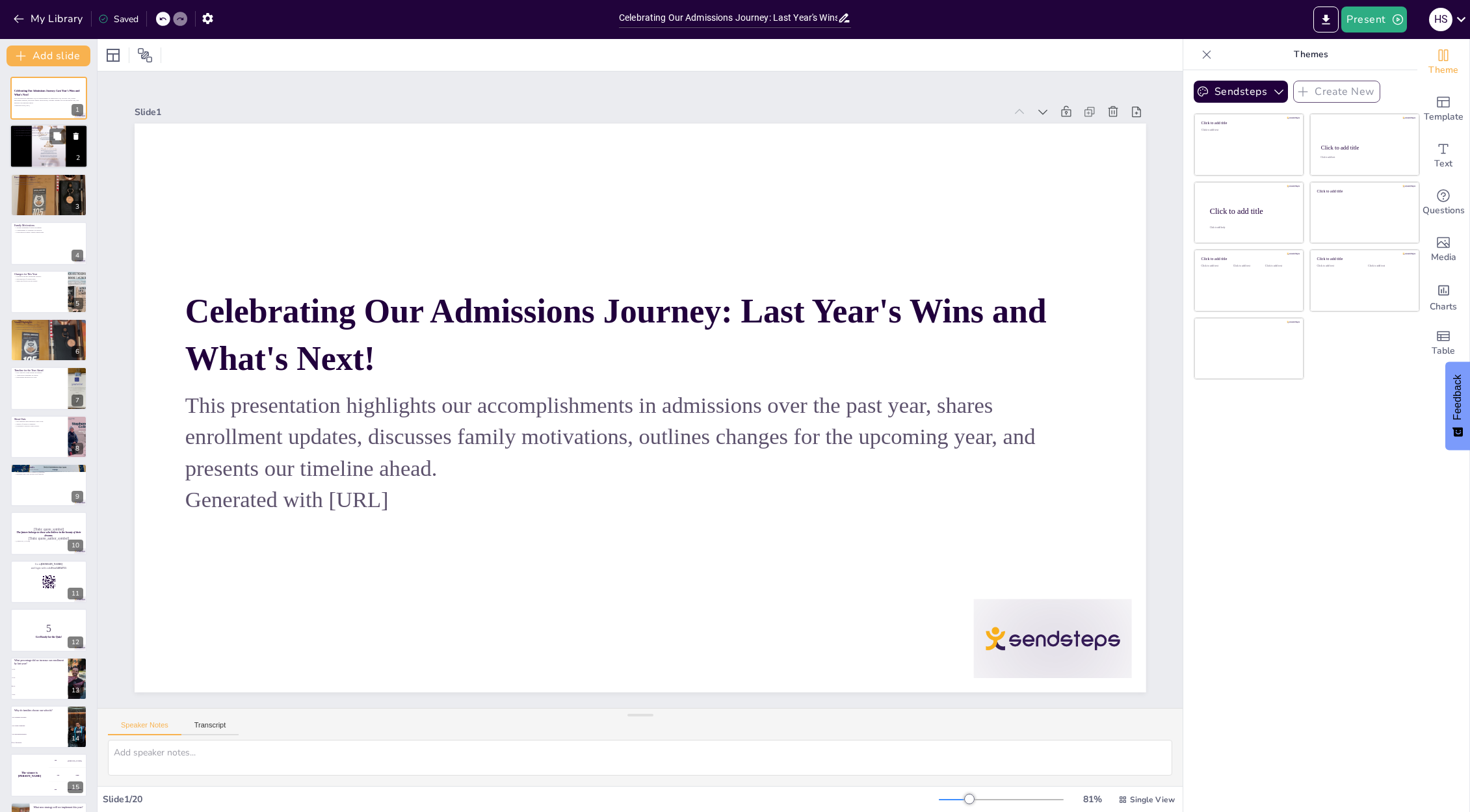
checkbox input "true"
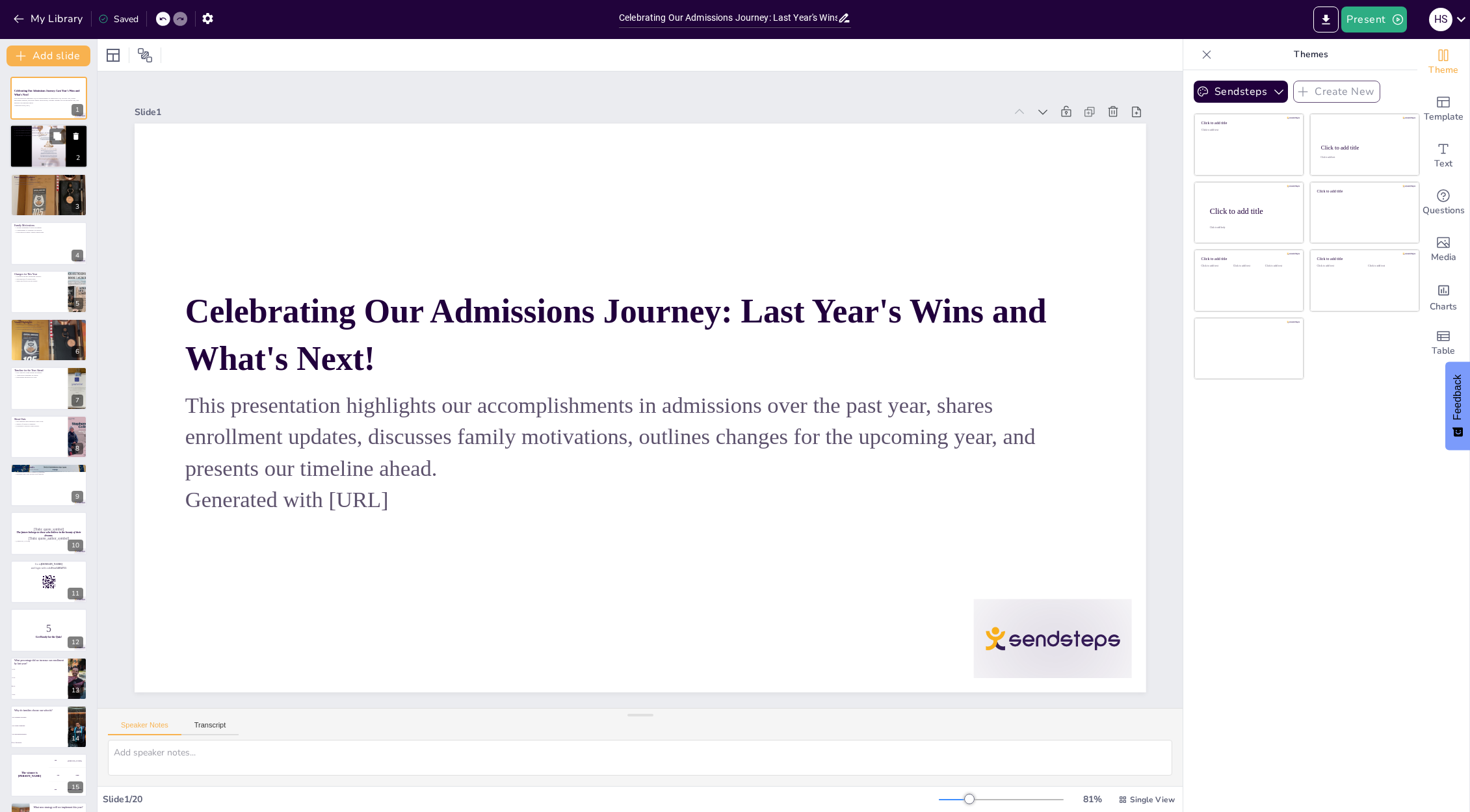
checkbox input "true"
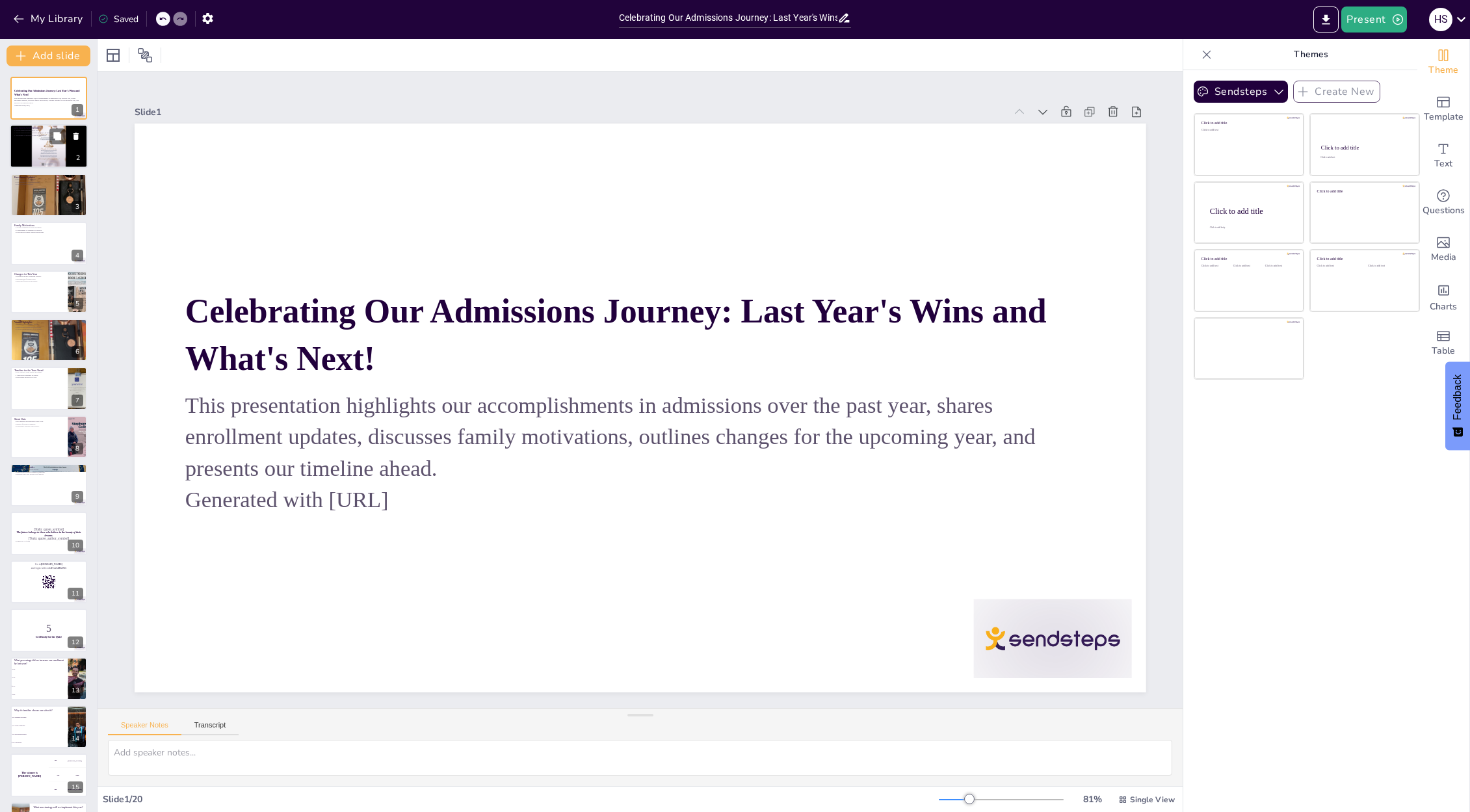
click at [25, 142] on div at bounding box center [49, 147] width 78 height 44
checkbox input "true"
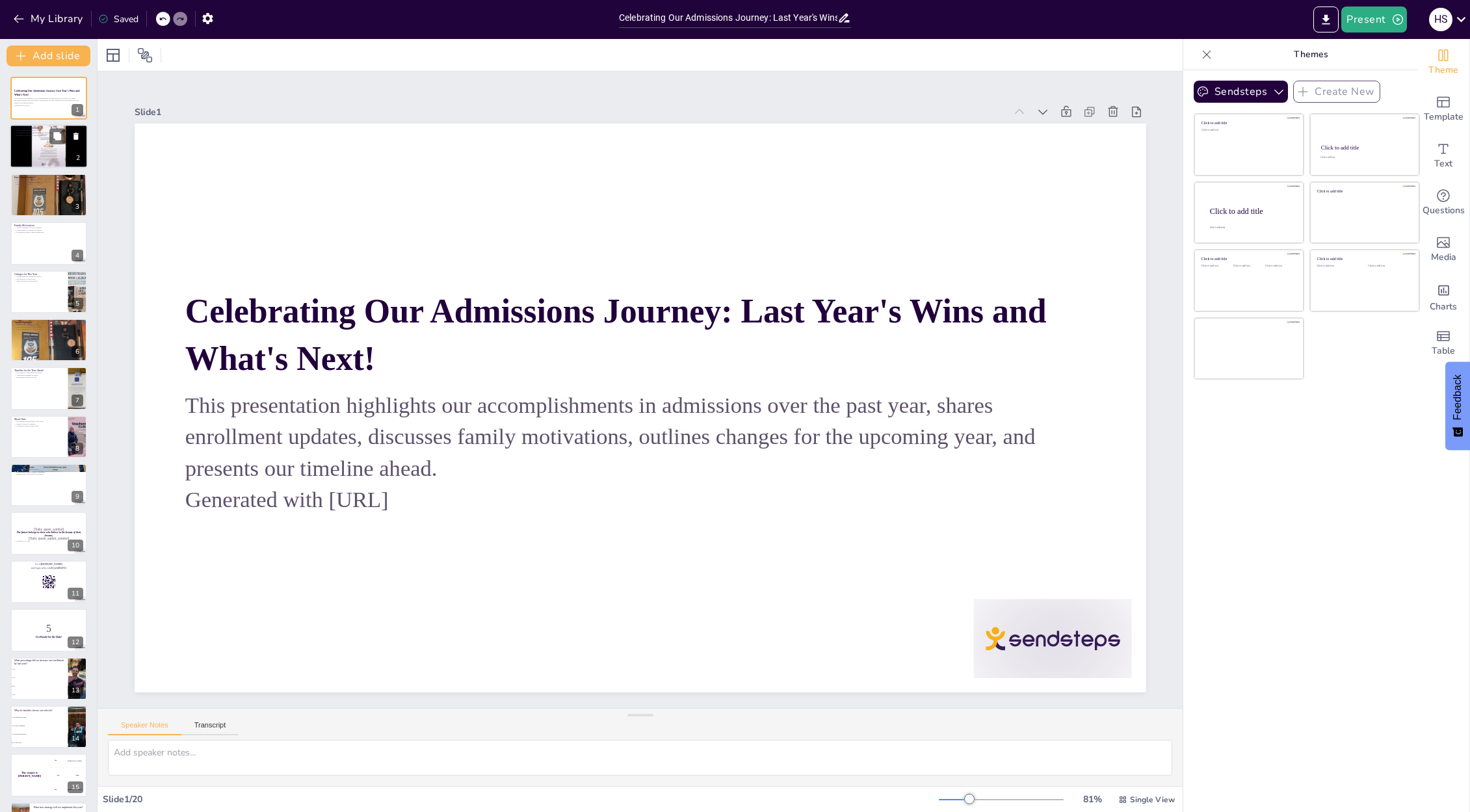
checkbox input "true"
type textarea "Increasing enrollment by 15% is a significant achievement that demonstrates our…"
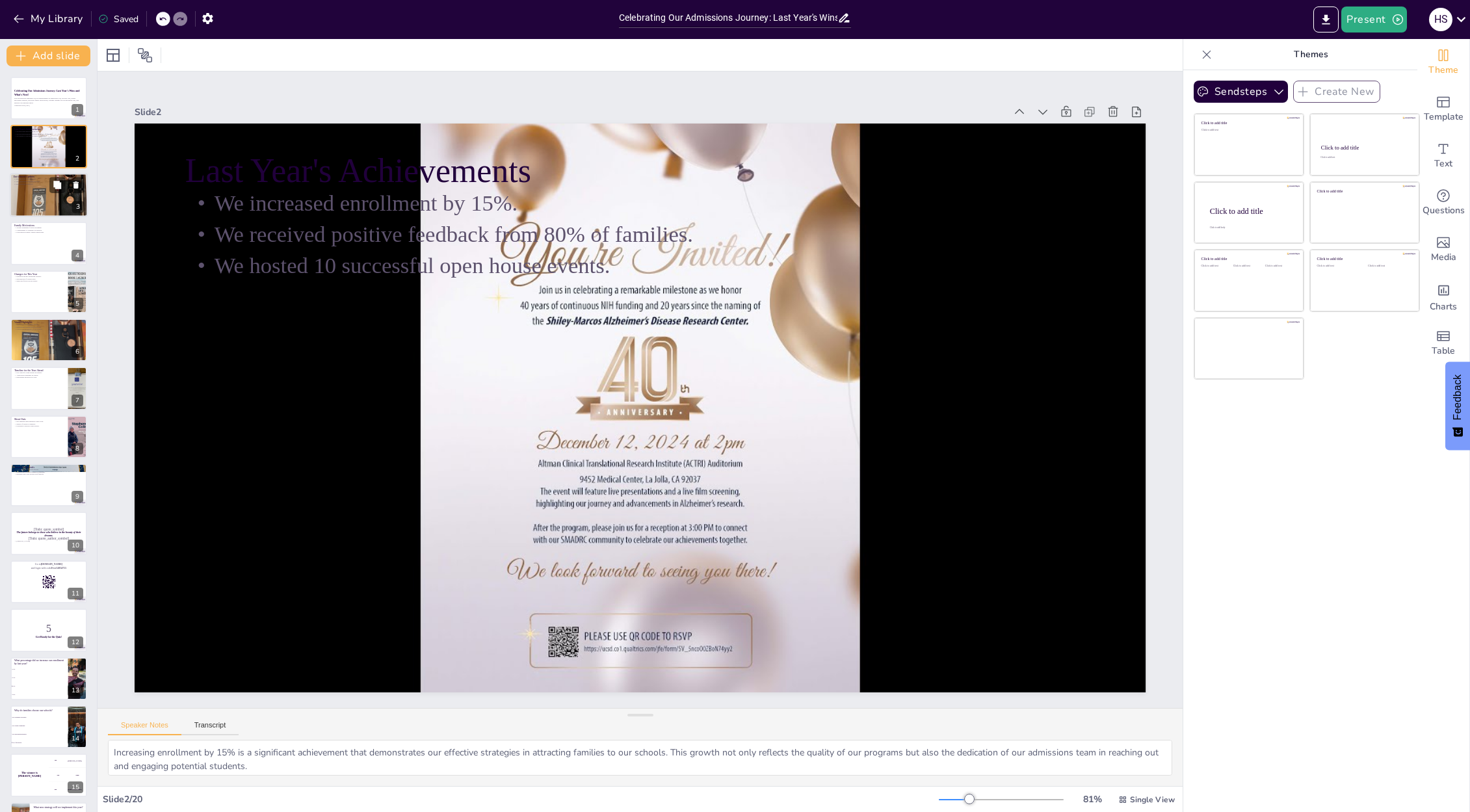
checkbox input "true"
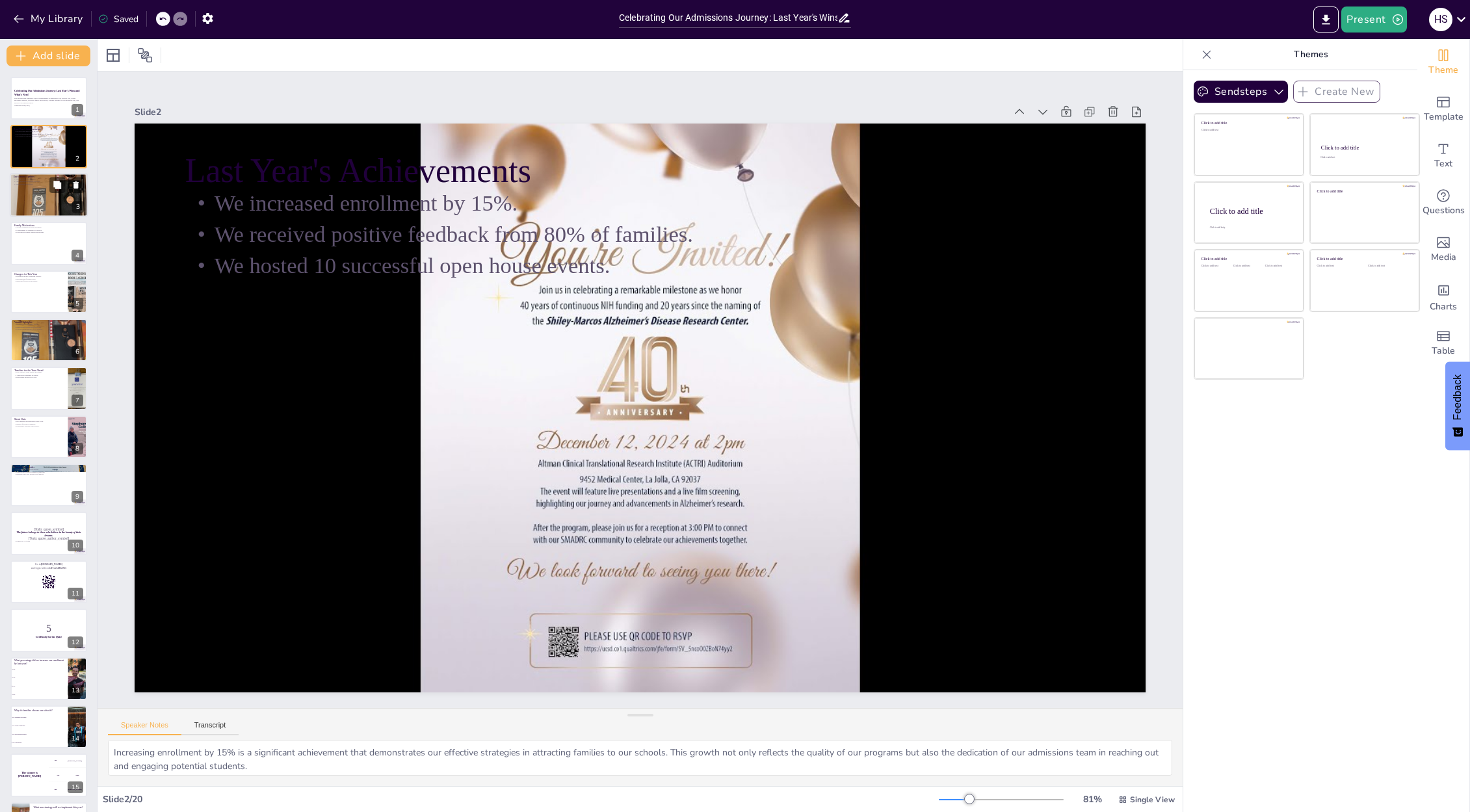
checkbox input "true"
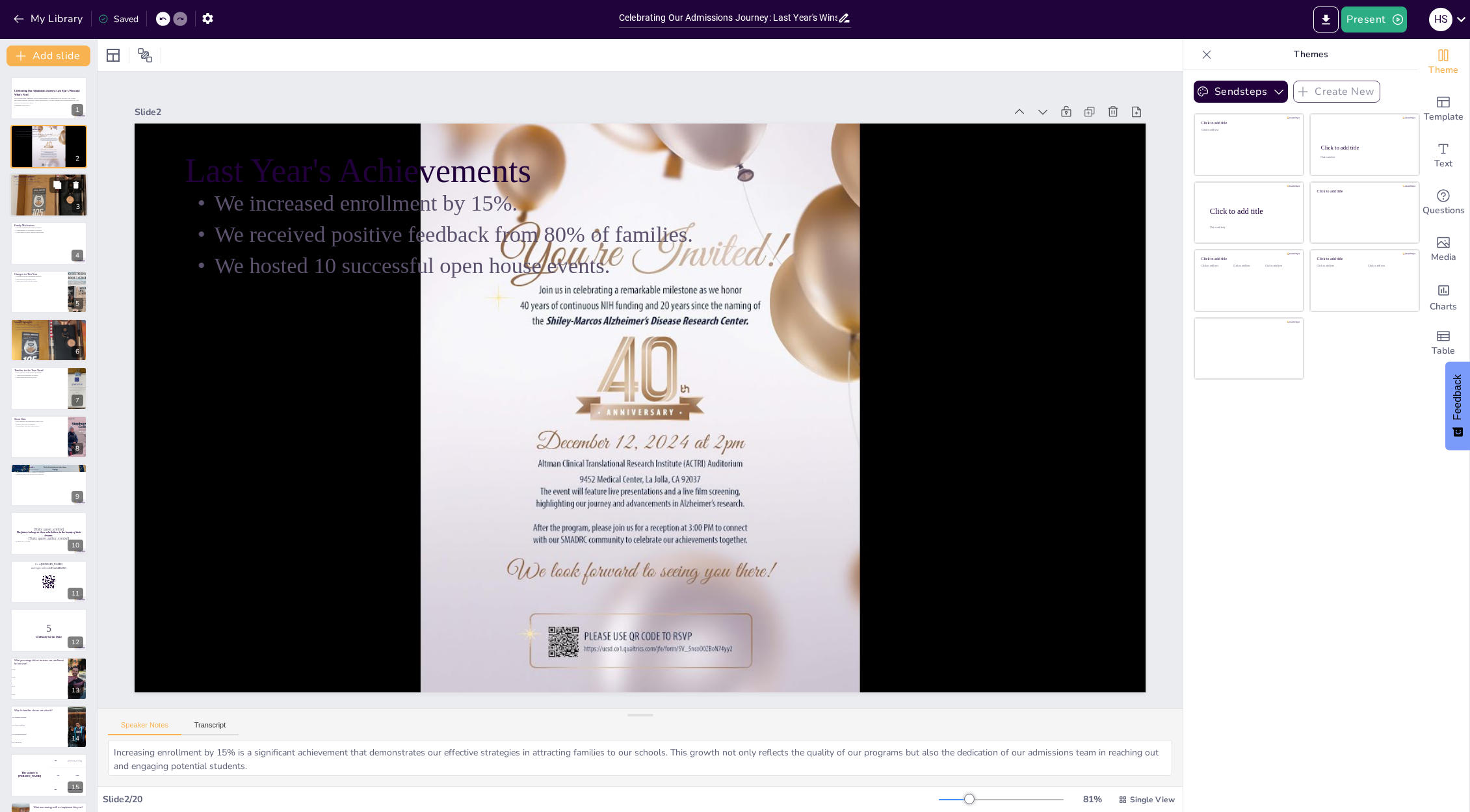
checkbox input "true"
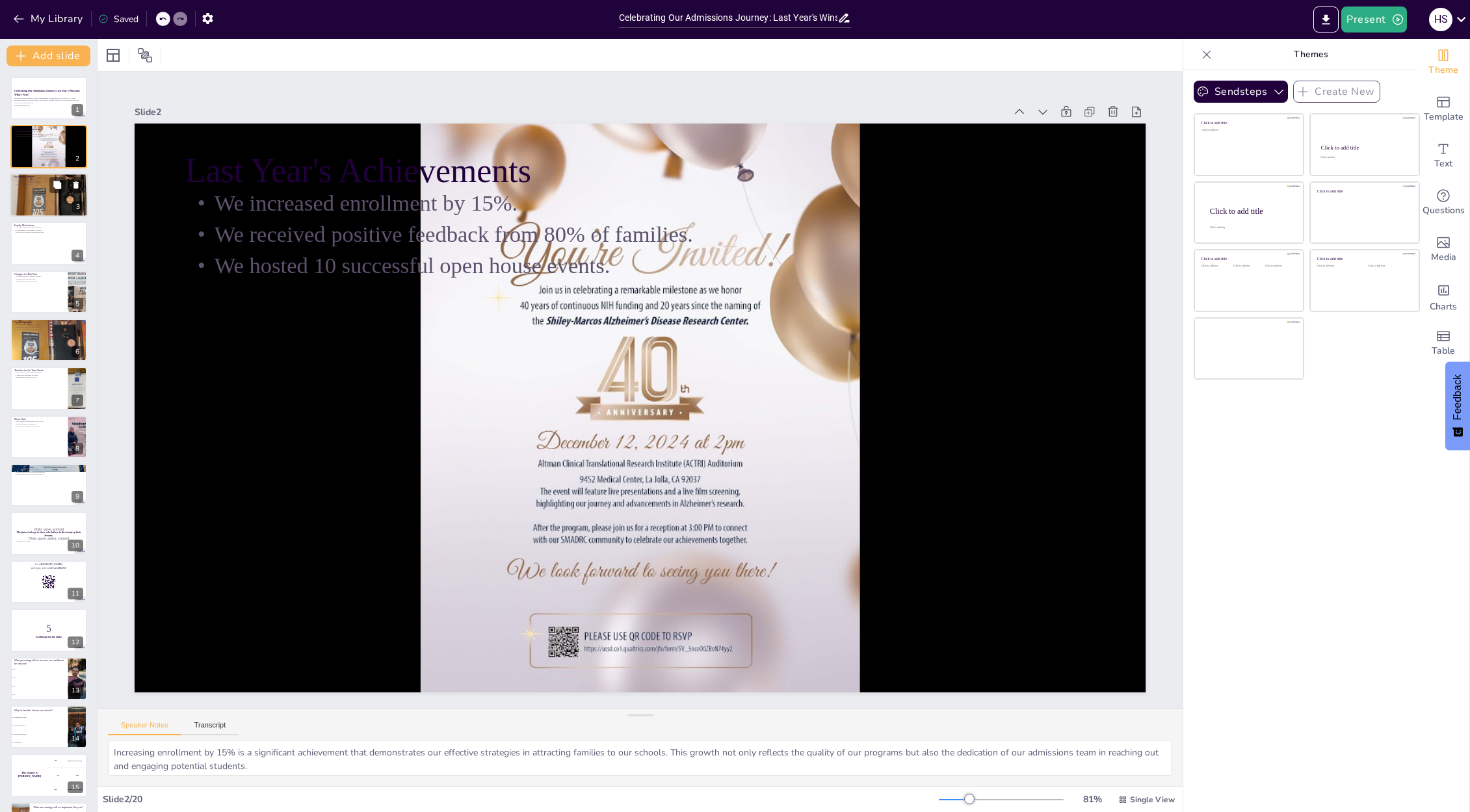
checkbox input "true"
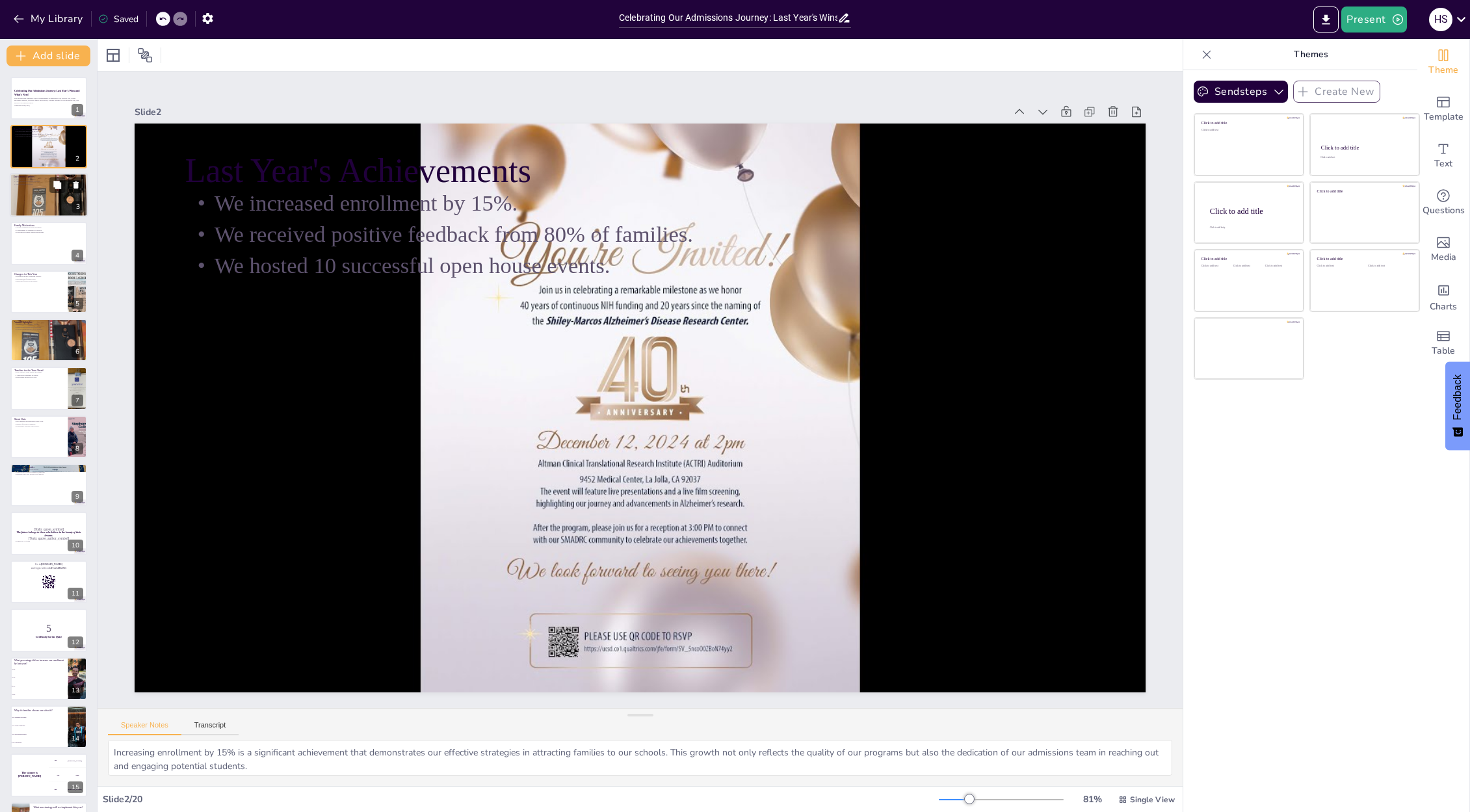
checkbox input "true"
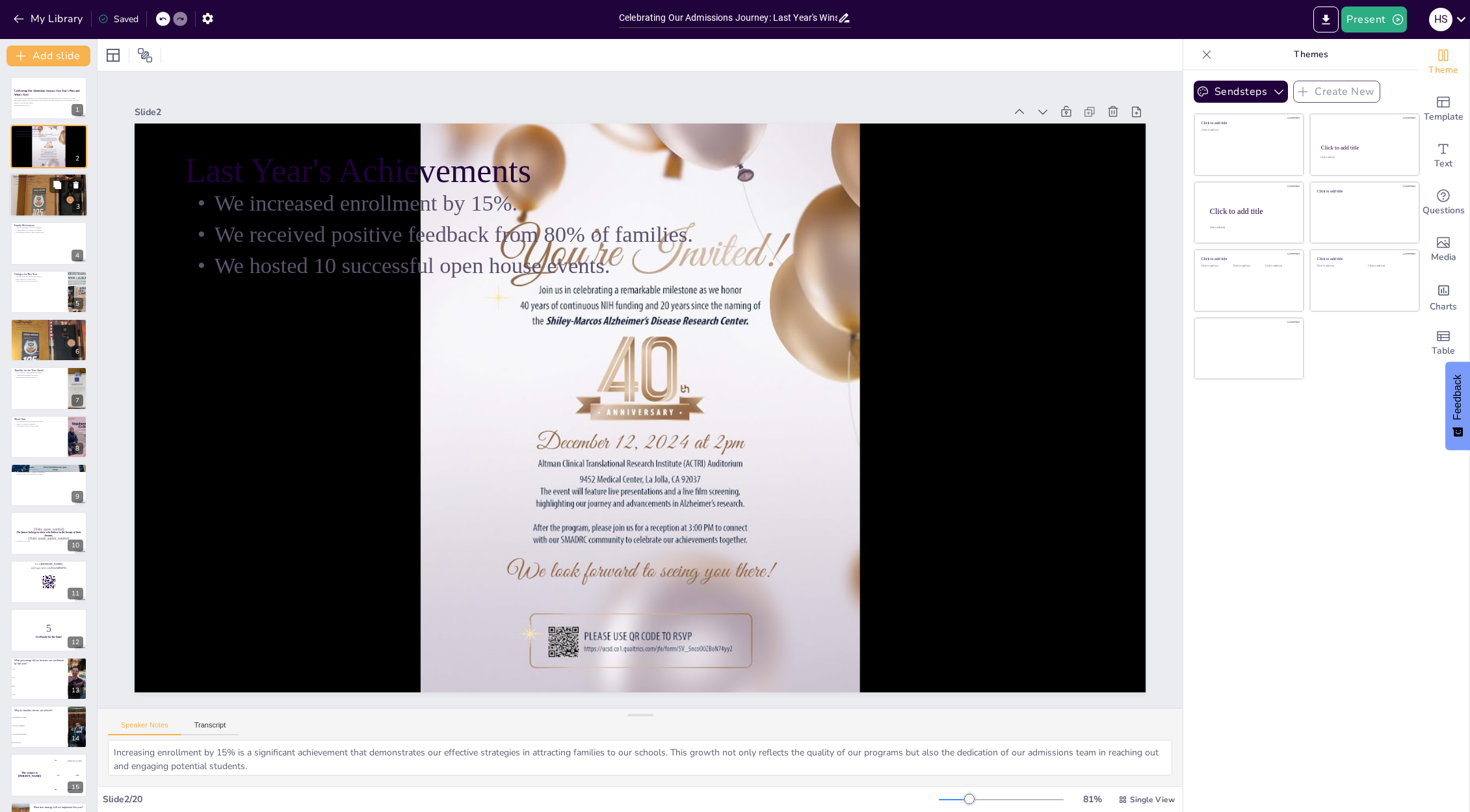
checkbox input "true"
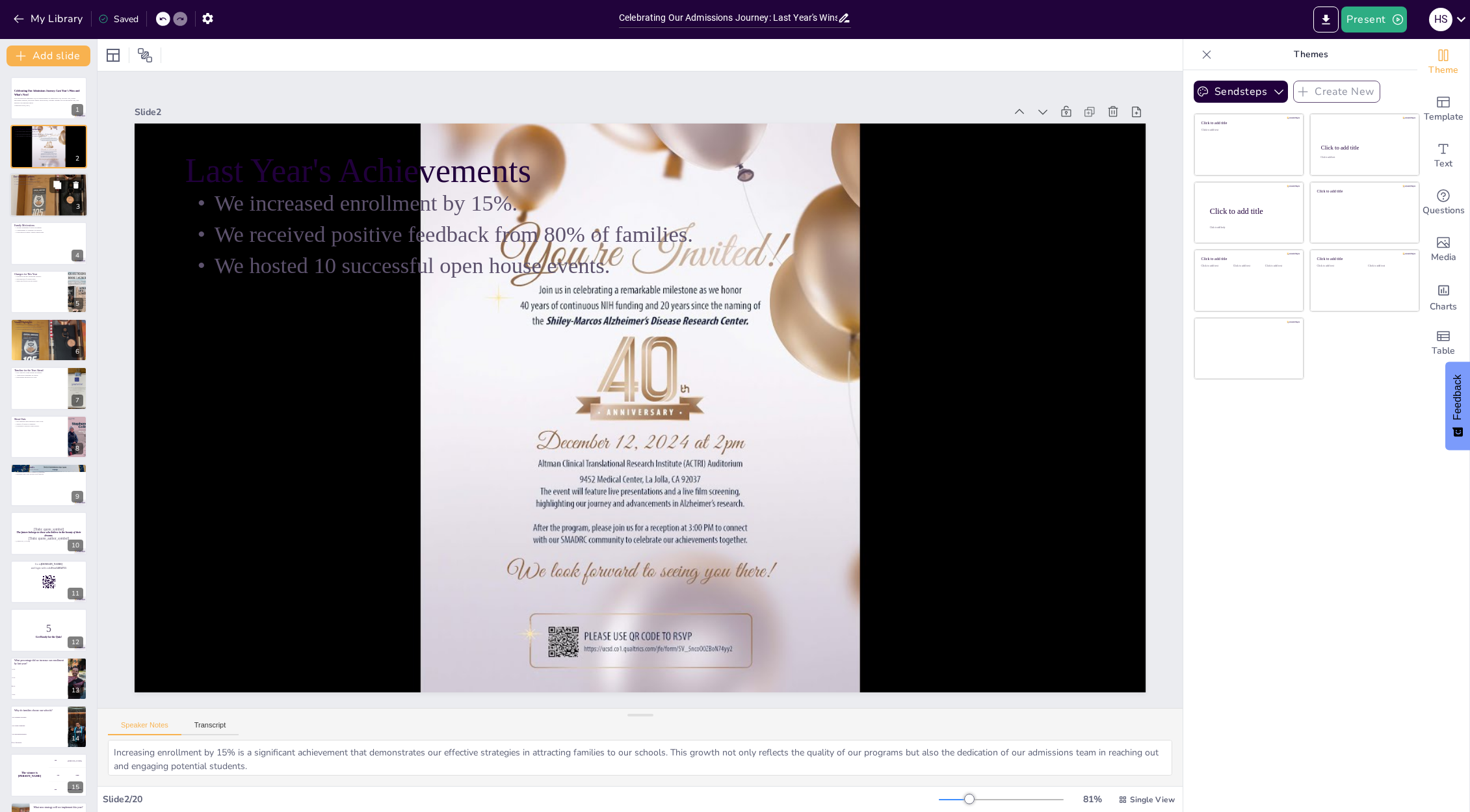
click at [32, 189] on div at bounding box center [49, 194] width 78 height 60
checkbox input "true"
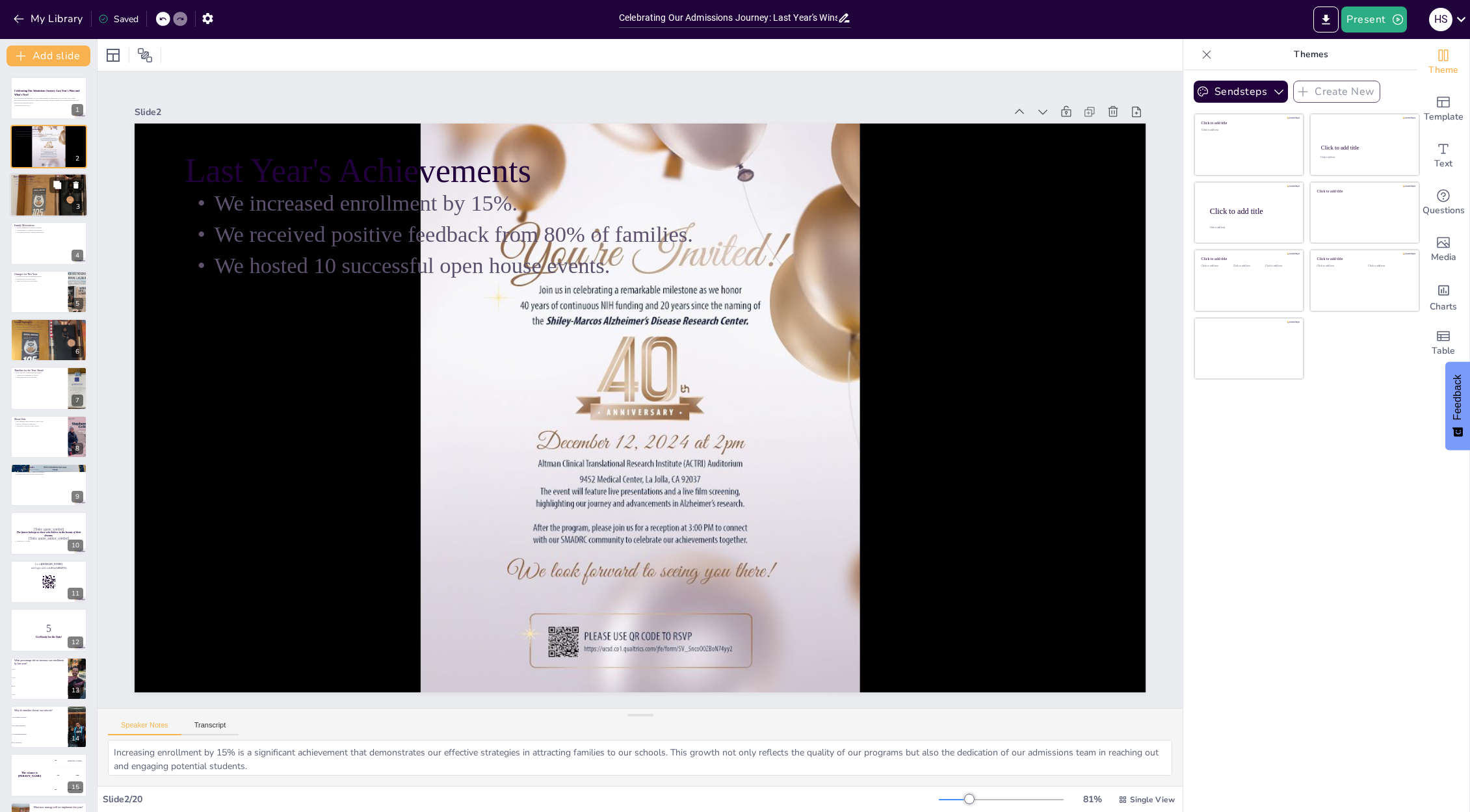
checkbox input "true"
type textarea "A 20% increase in applications is a strong indicator of our growing reputation …"
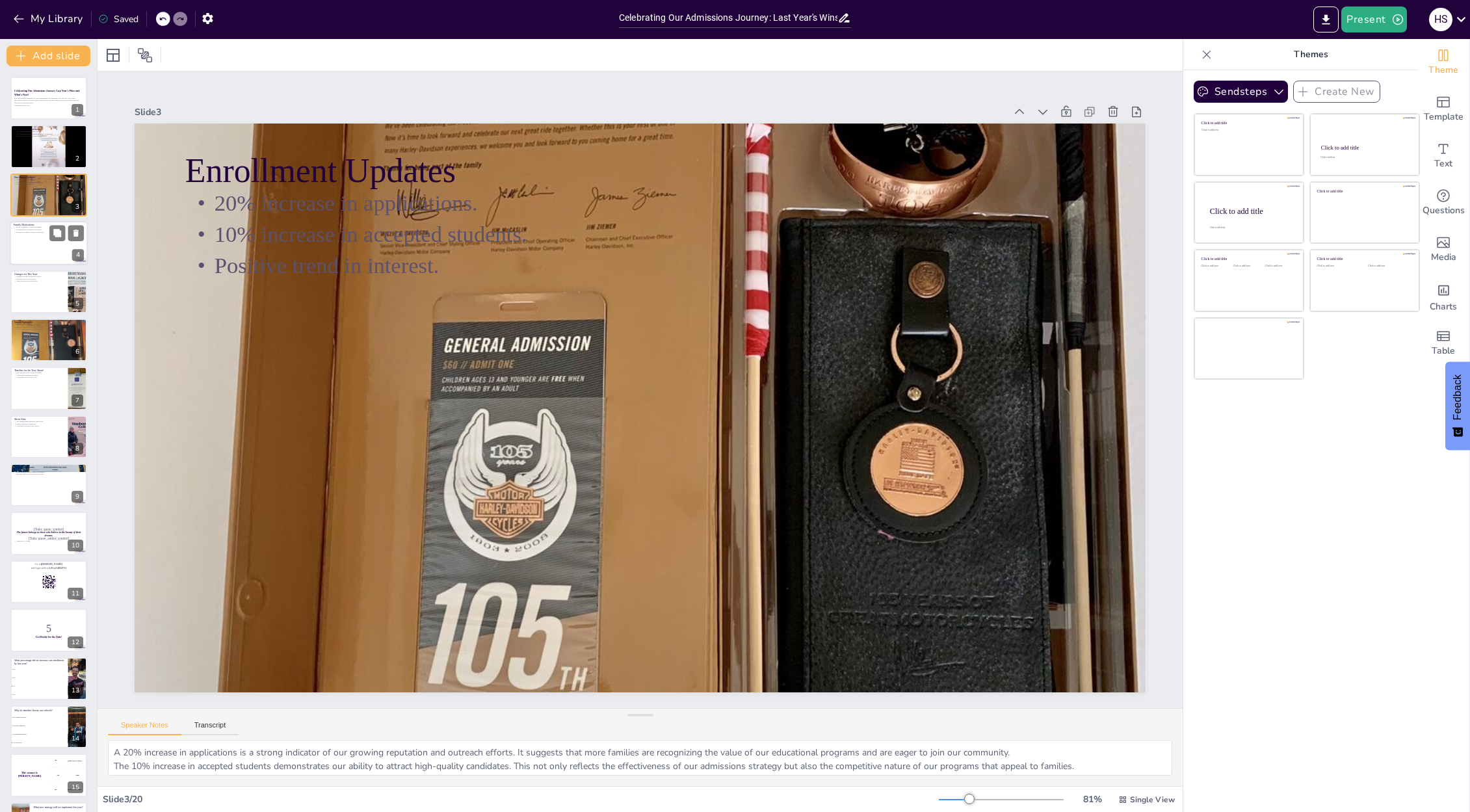
checkbox input "true"
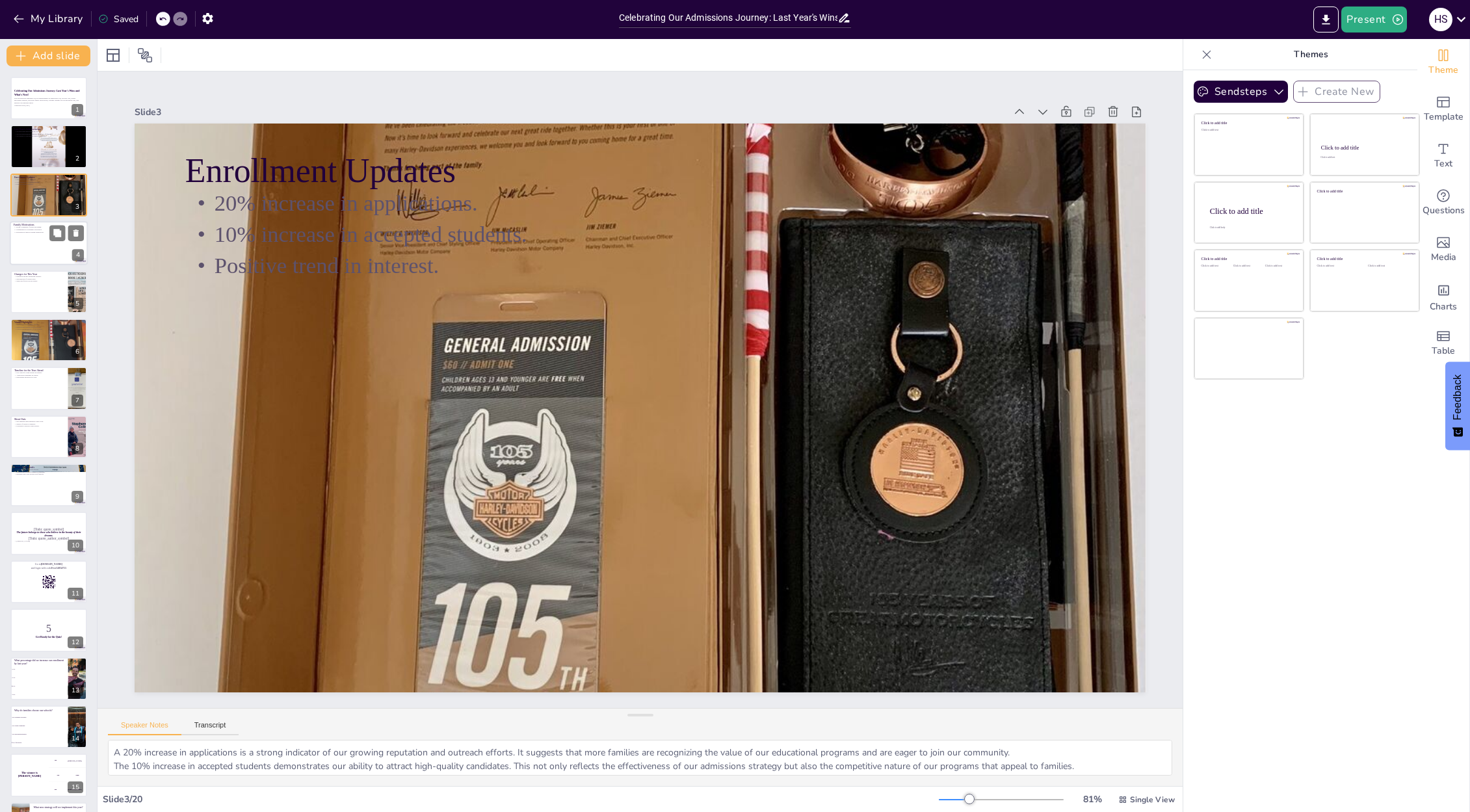
checkbox input "true"
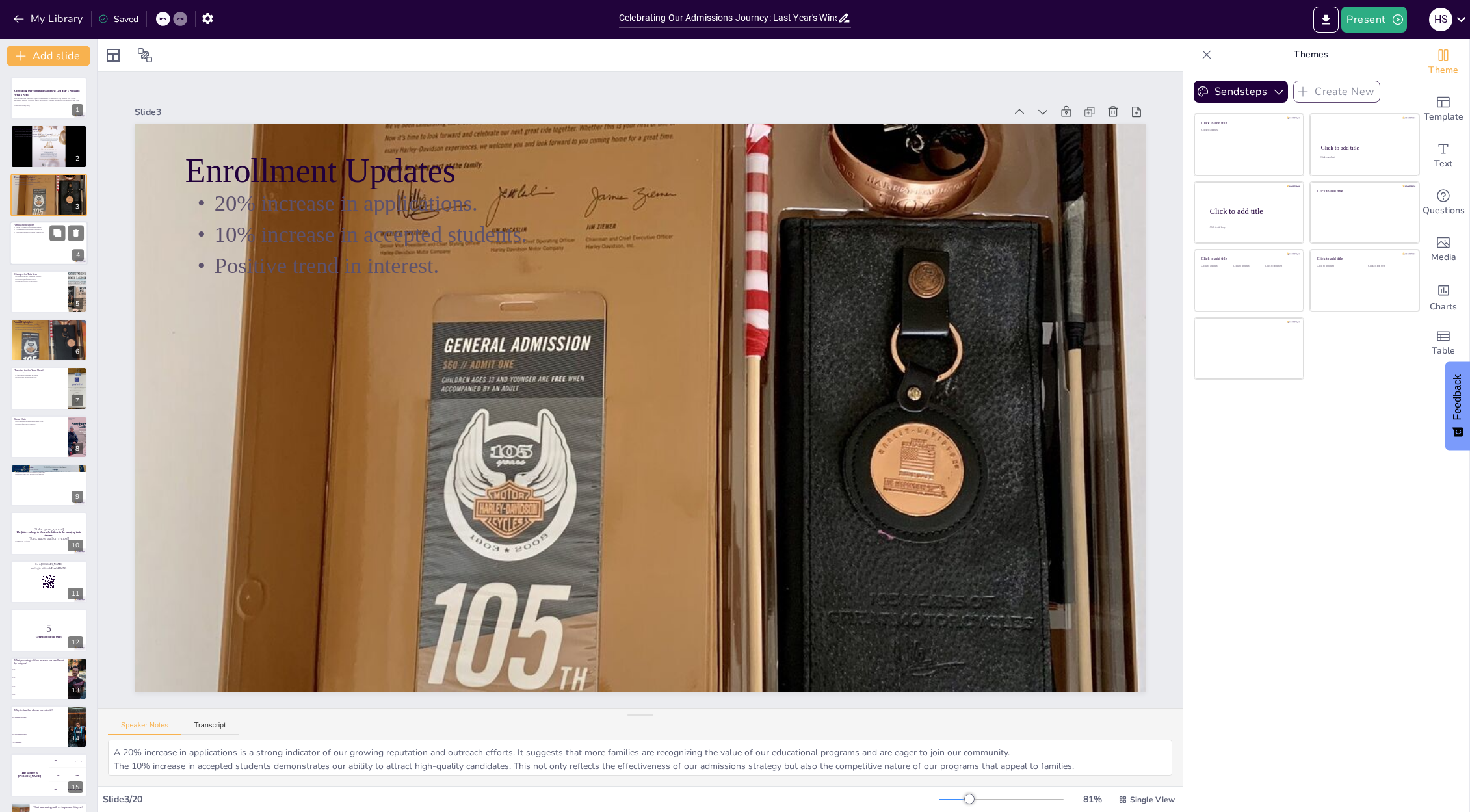
checkbox input "true"
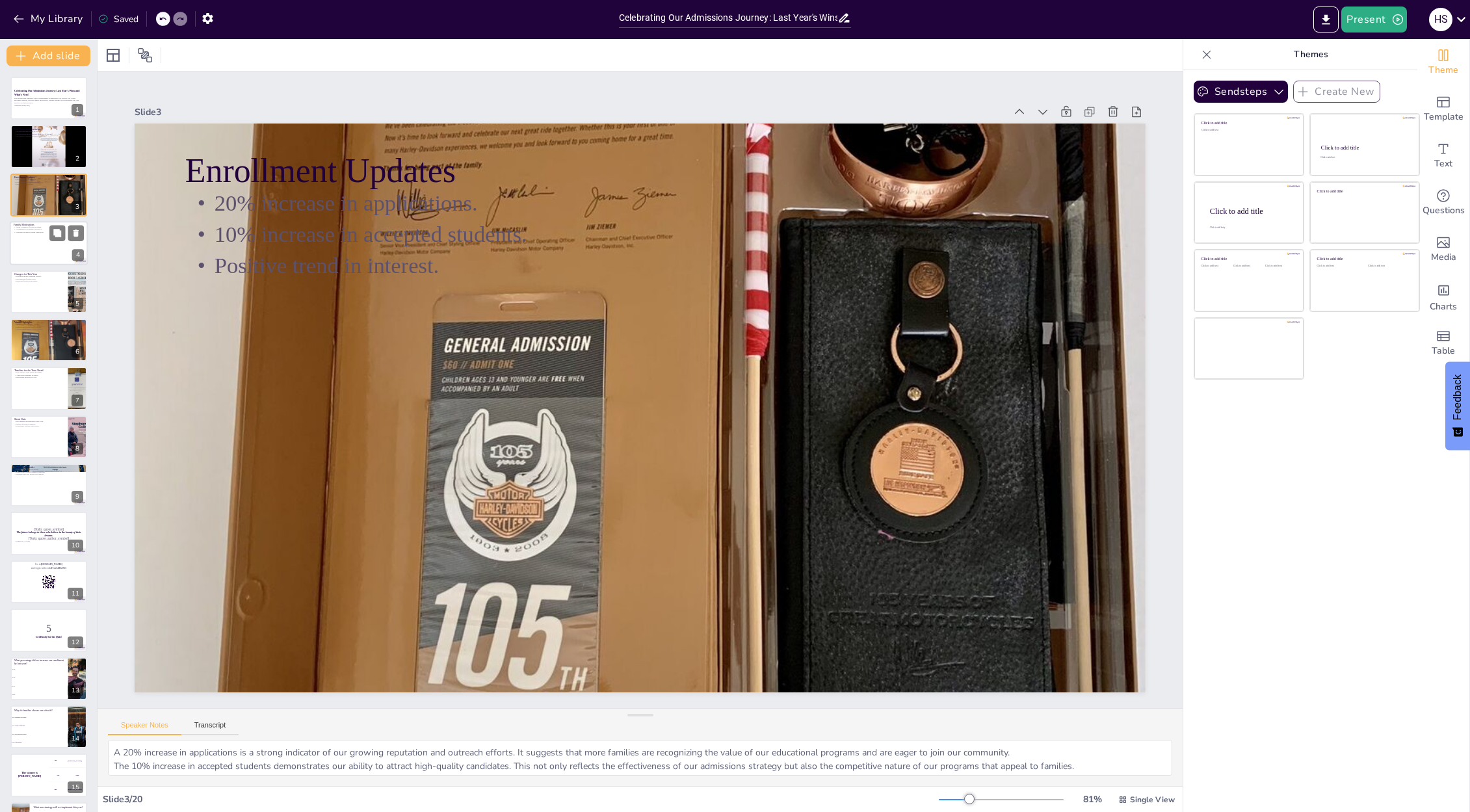
checkbox input "true"
click at [37, 250] on div at bounding box center [49, 243] width 78 height 44
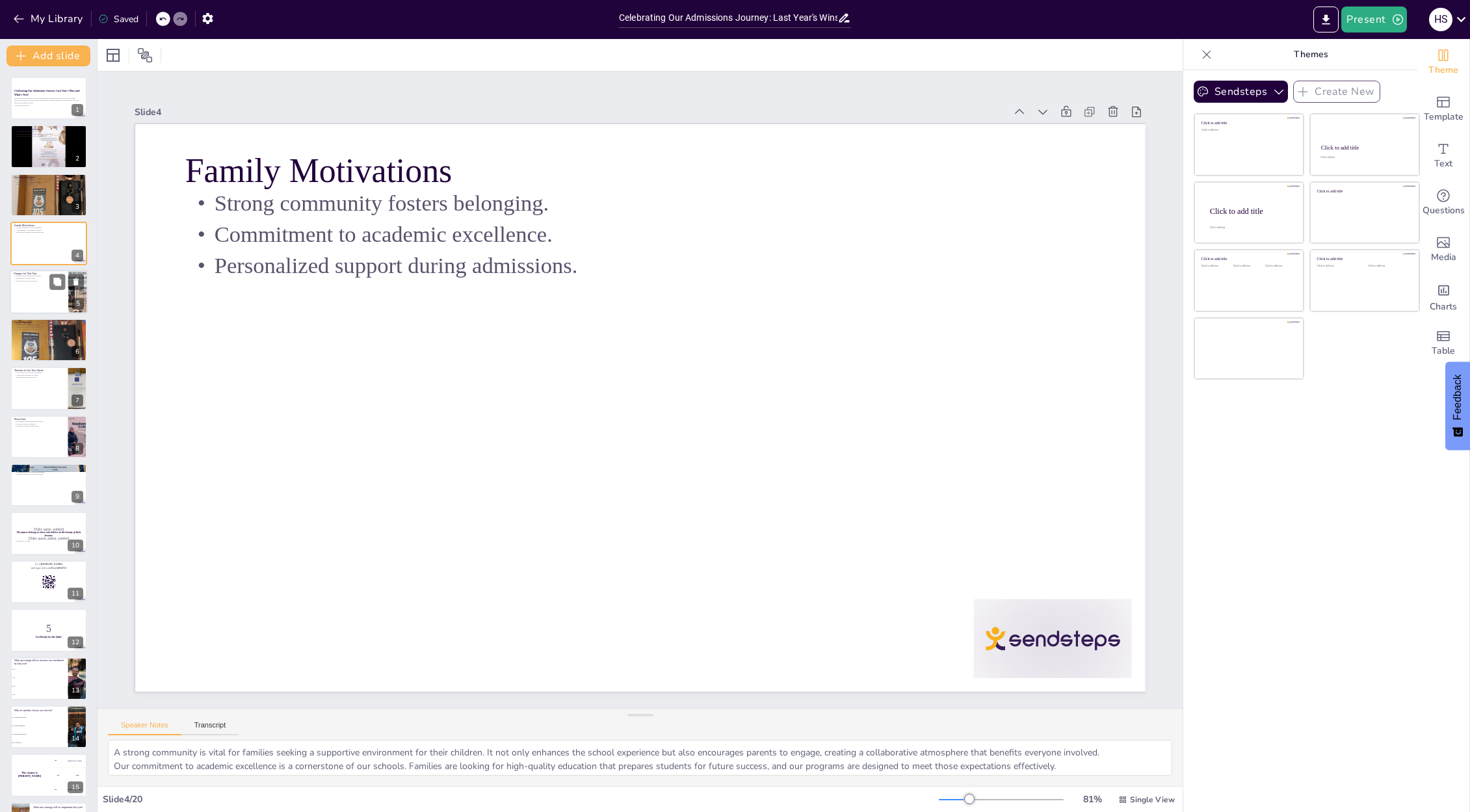
click at [41, 288] on div at bounding box center [49, 292] width 78 height 44
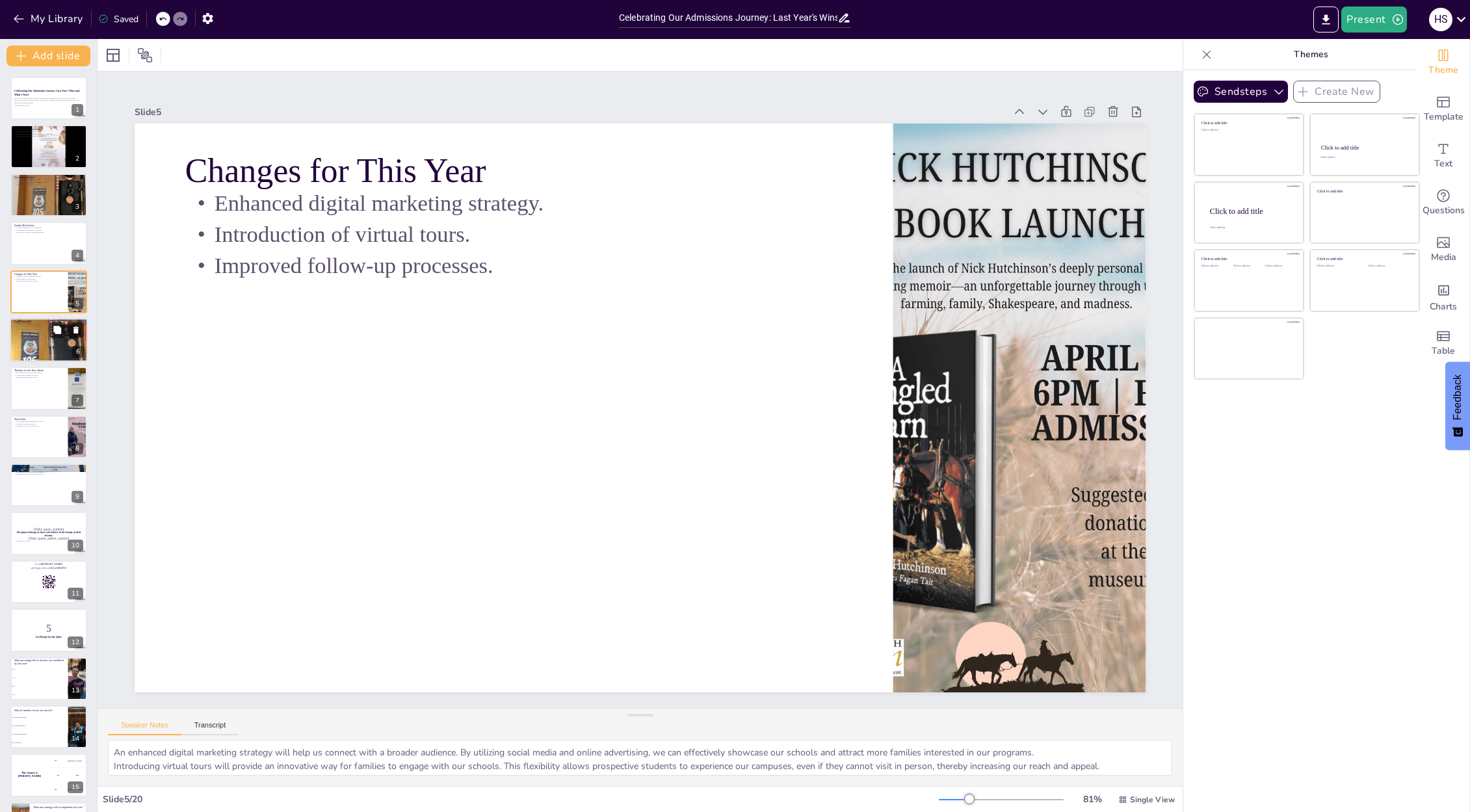
click at [41, 333] on div at bounding box center [49, 340] width 78 height 78
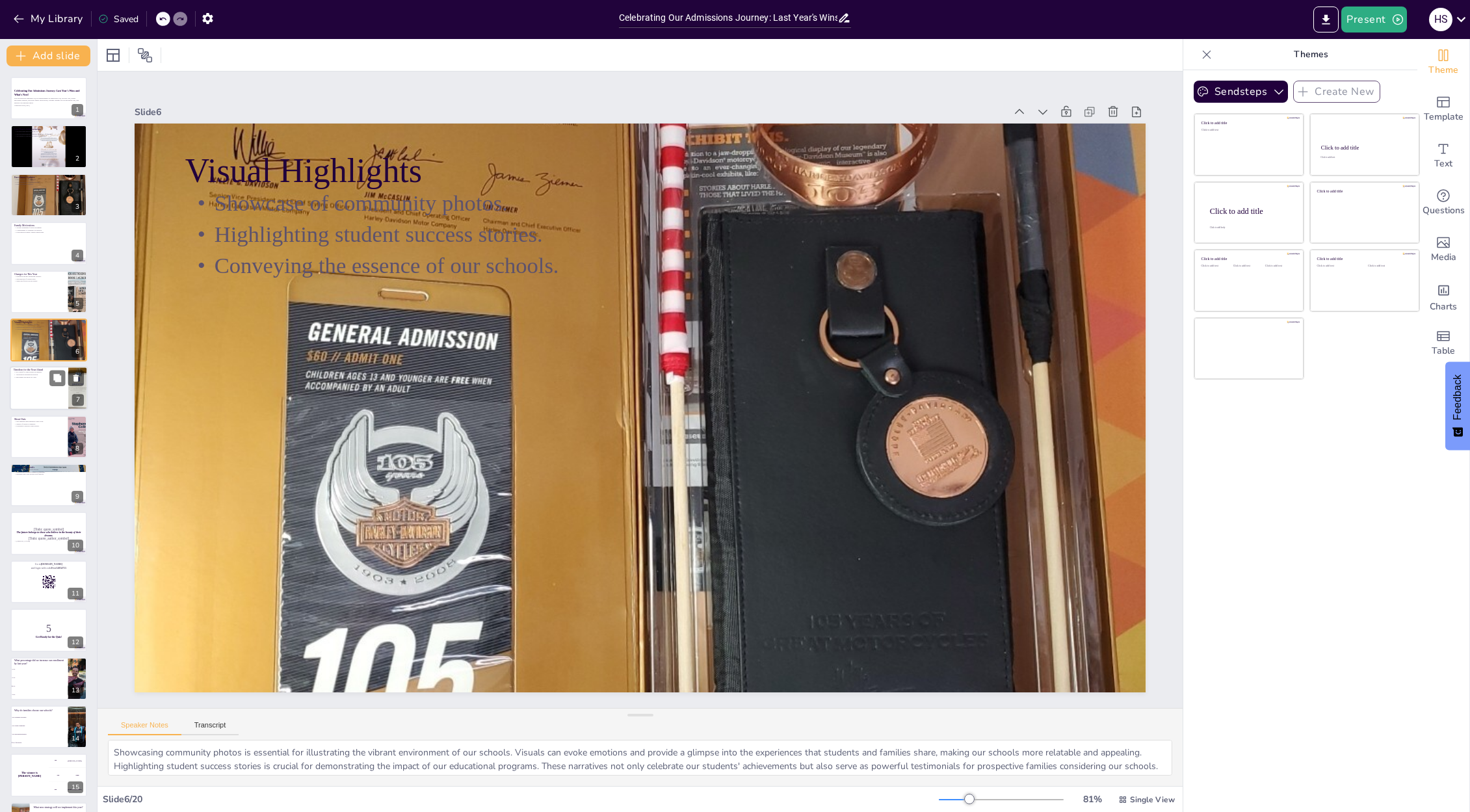
click at [46, 389] on div at bounding box center [49, 389] width 78 height 44
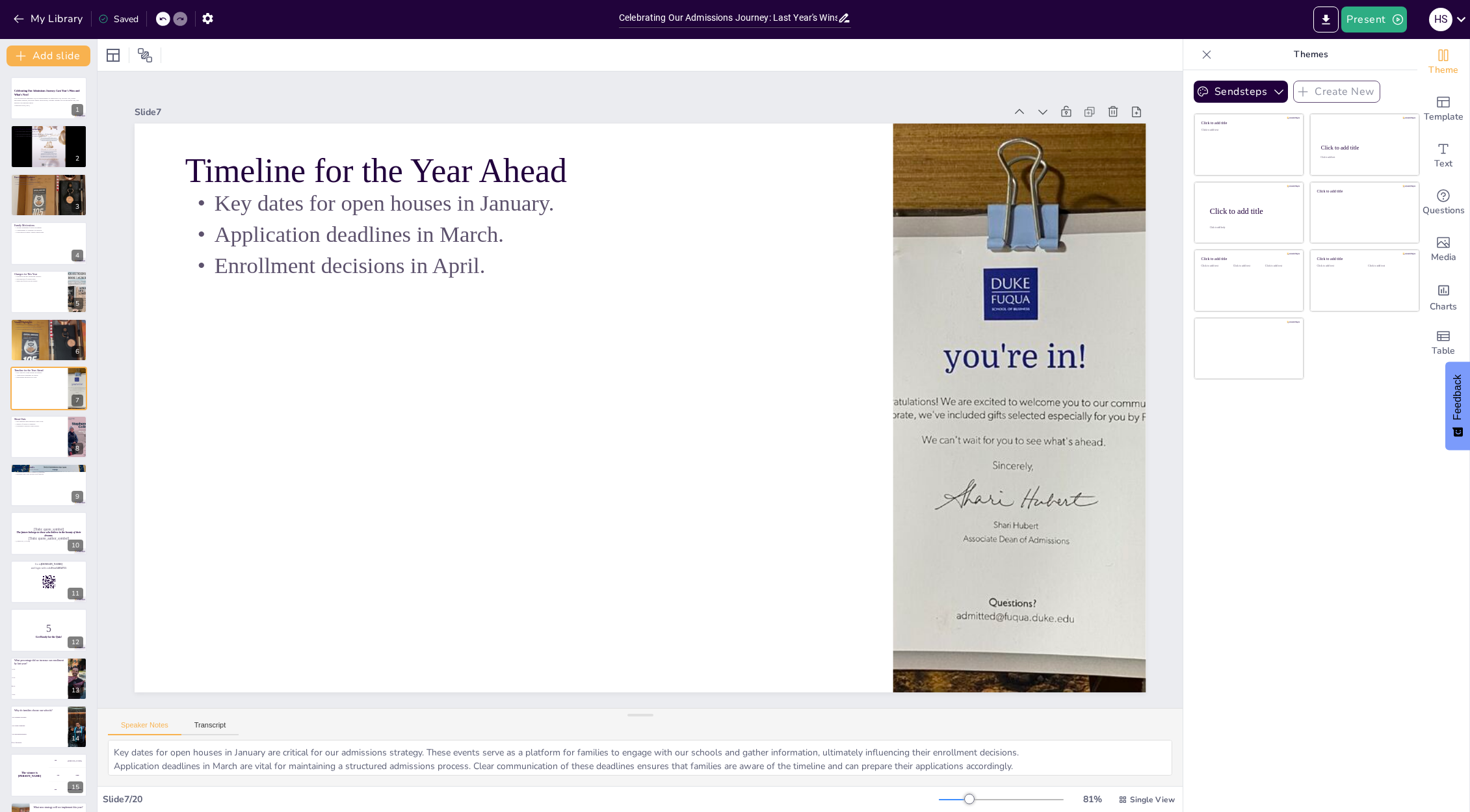
click at [44, 414] on div "Celebrating Our Admissions Journey: Last Year's Wins and What's Next! This pres…" at bounding box center [48, 558] width 97 height 962
click at [41, 455] on div at bounding box center [49, 437] width 78 height 44
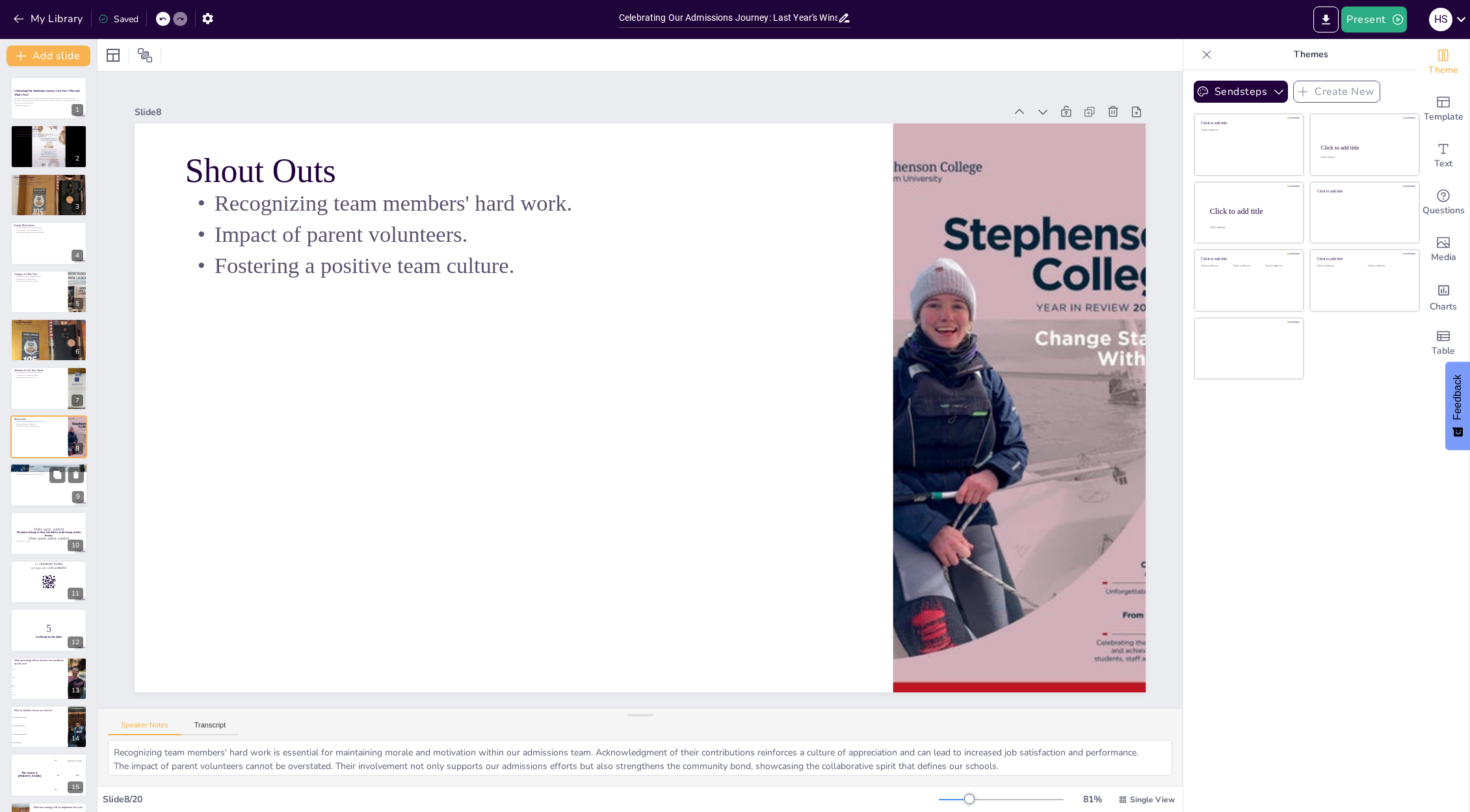
click at [36, 498] on div at bounding box center [49, 485] width 78 height 44
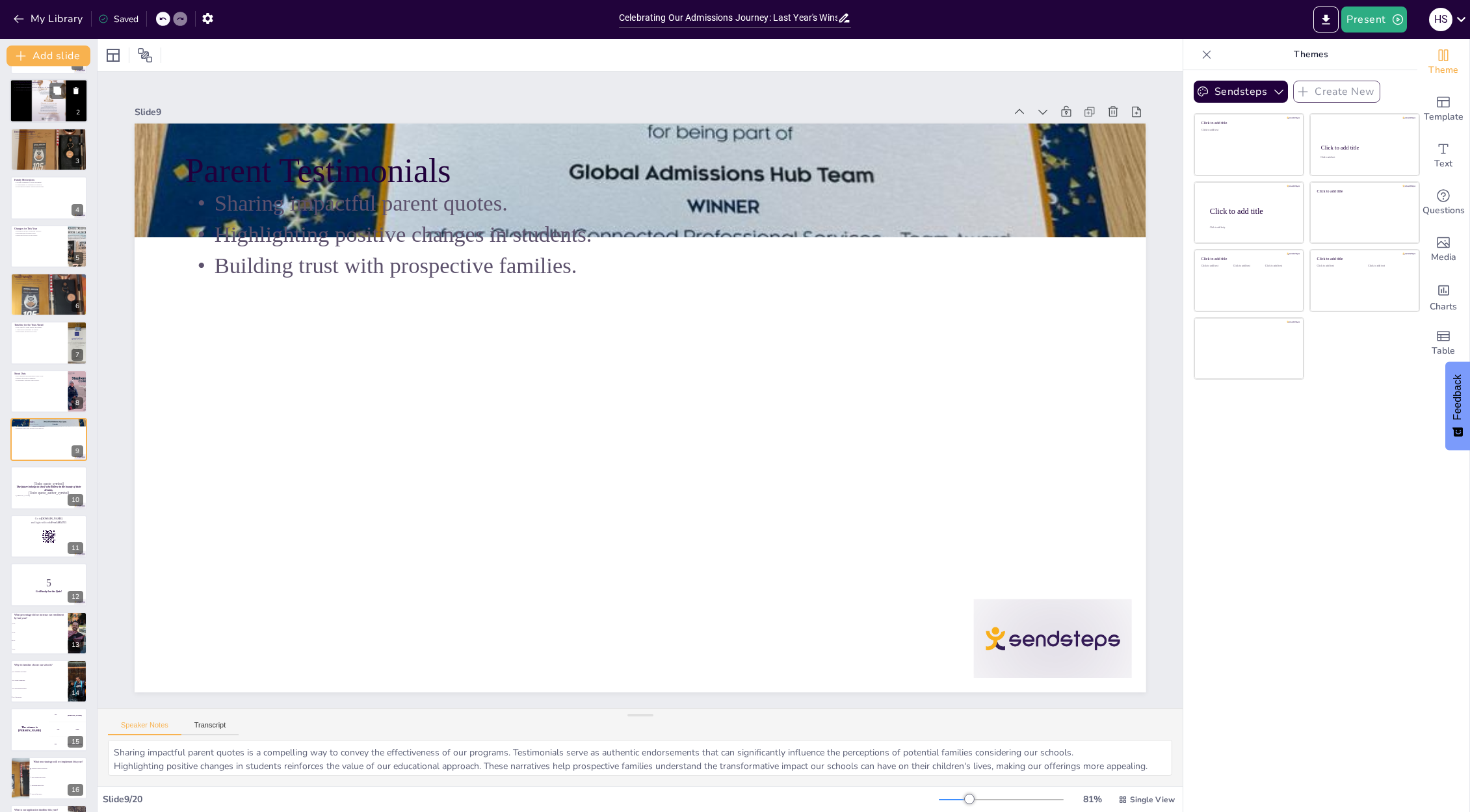
click at [34, 104] on div at bounding box center [49, 102] width 78 height 44
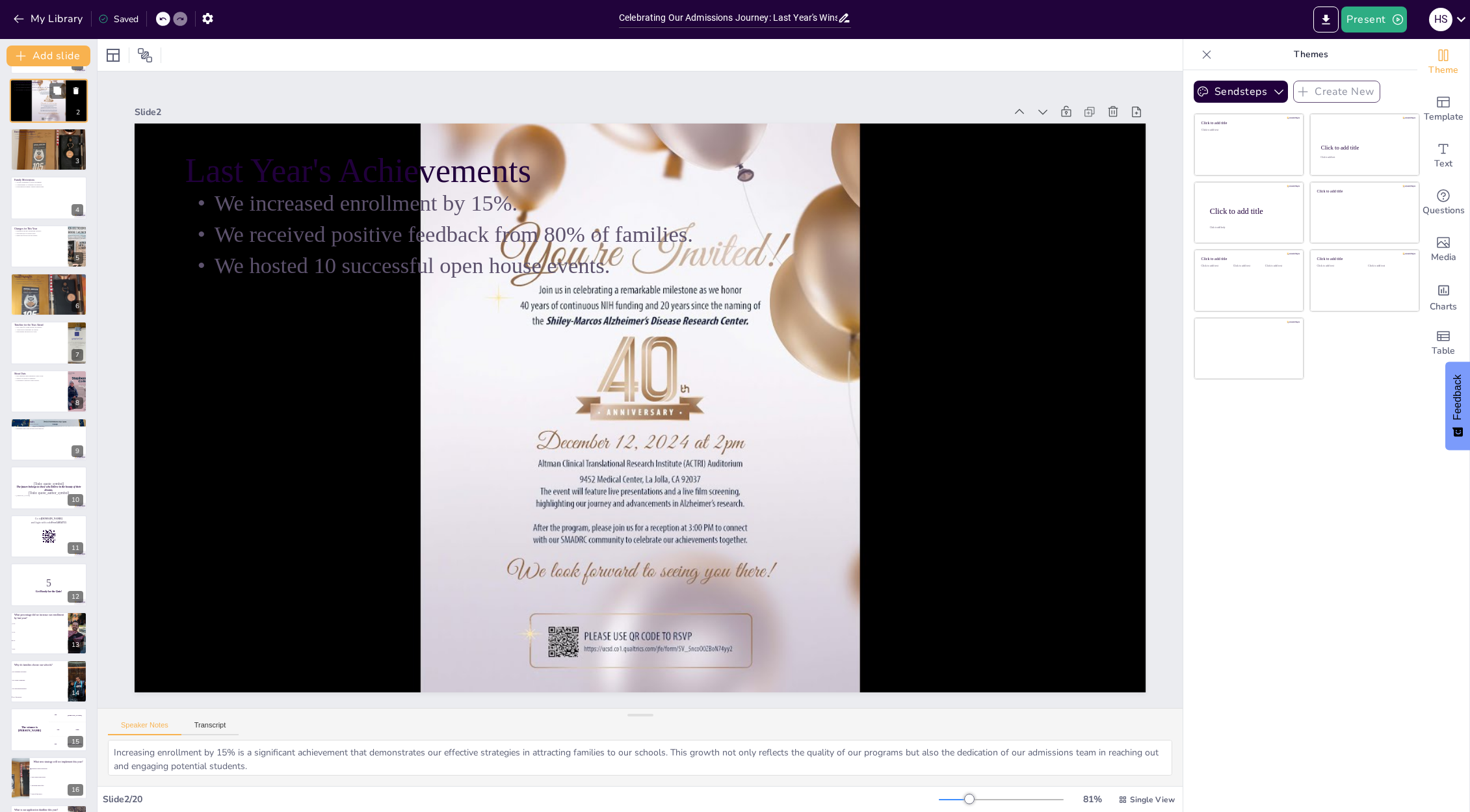
scroll to position [0, 0]
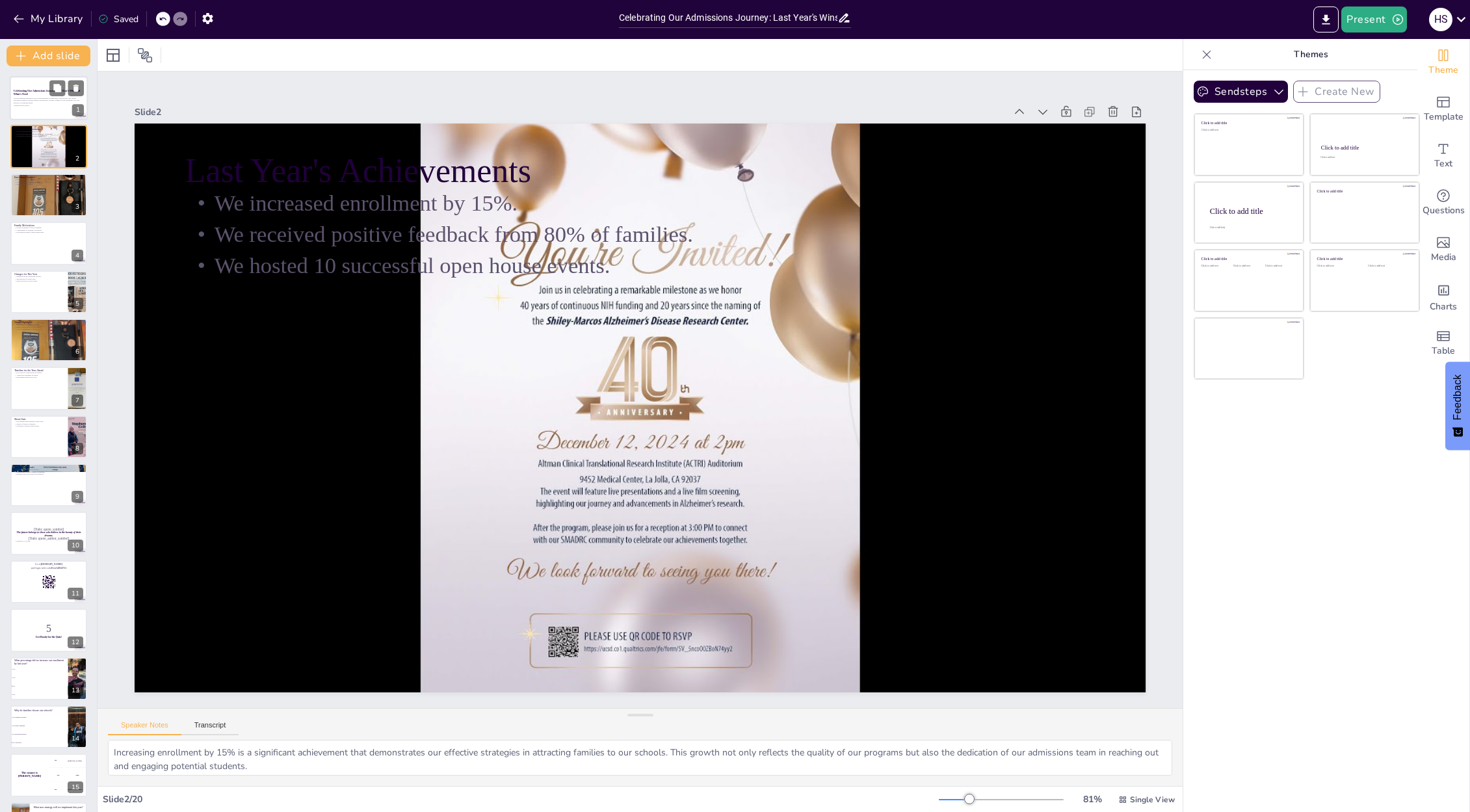
click at [42, 105] on p "Generated with [URL]" at bounding box center [48, 105] width 70 height 3
